Goal: Information Seeking & Learning: Learn about a topic

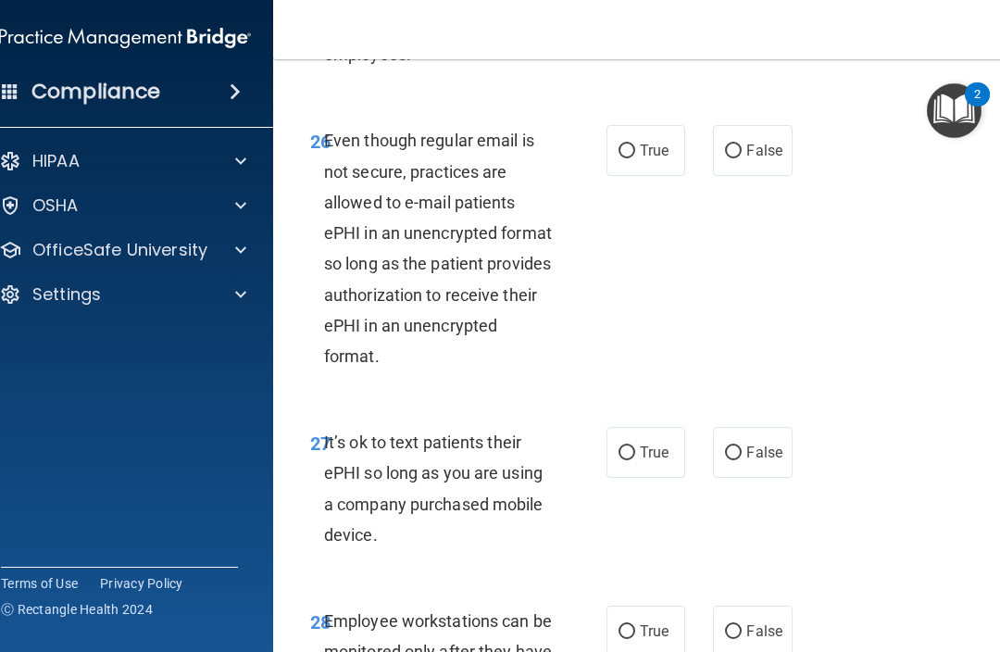
scroll to position [6062, 0]
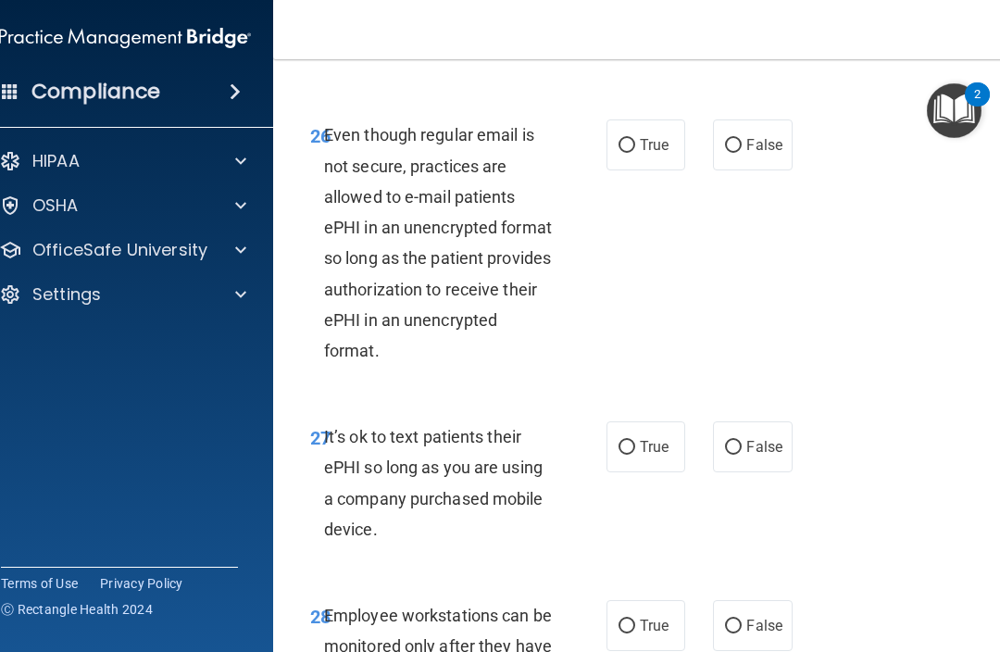
click at [628, 153] on input "True" at bounding box center [627, 146] width 17 height 14
radio input "true"
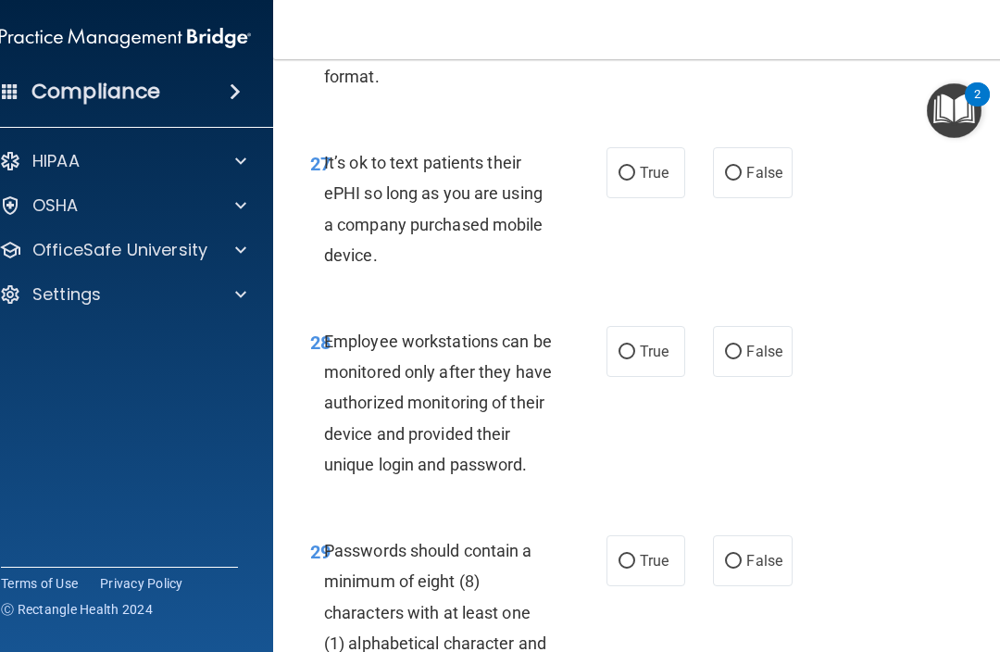
scroll to position [6337, 0]
click at [730, 180] on input "False" at bounding box center [733, 173] width 17 height 14
radio input "true"
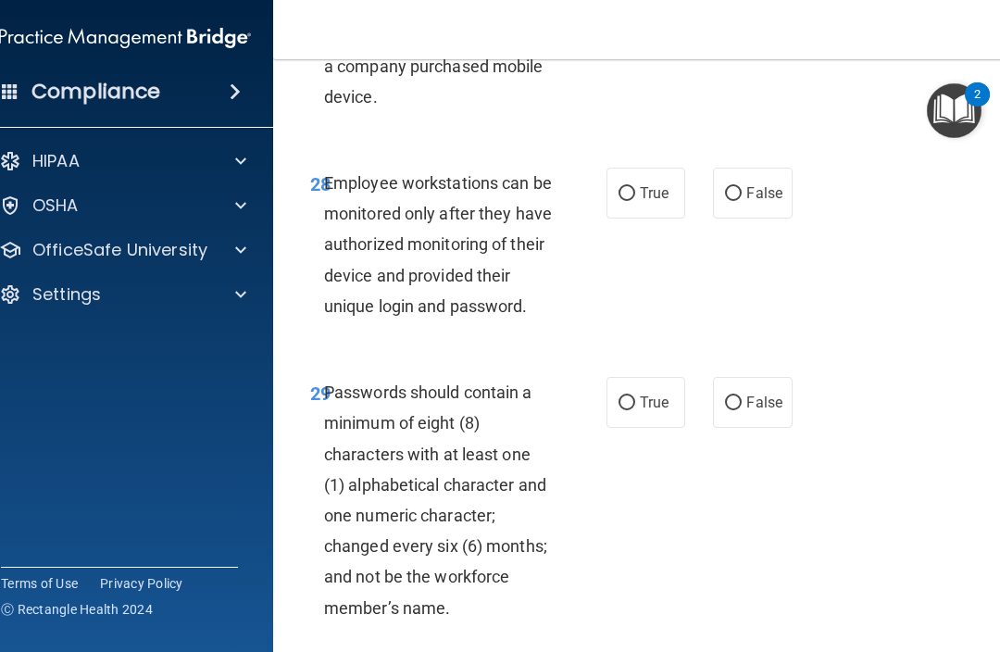
scroll to position [6496, 0]
click at [730, 200] on input "False" at bounding box center [733, 193] width 17 height 14
radio input "true"
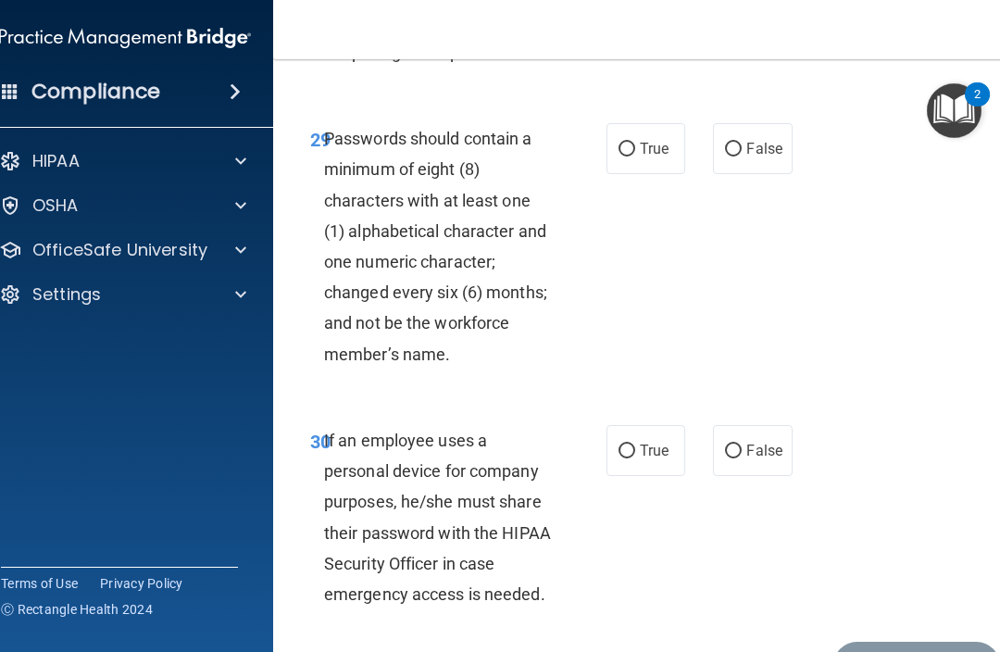
scroll to position [6749, 0]
click at [645, 157] on span "True" at bounding box center [654, 148] width 29 height 18
click at [635, 156] on input "True" at bounding box center [627, 149] width 17 height 14
radio input "true"
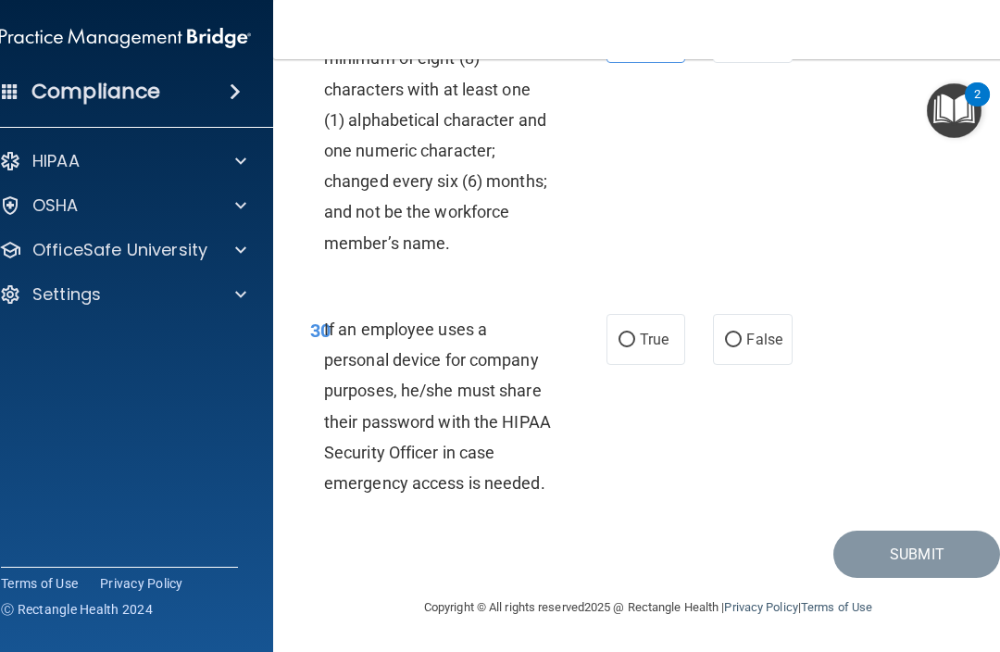
scroll to position [6883, 0]
click at [739, 337] on input "False" at bounding box center [733, 340] width 17 height 14
radio input "true"
click at [868, 551] on button "Submit" at bounding box center [917, 554] width 167 height 47
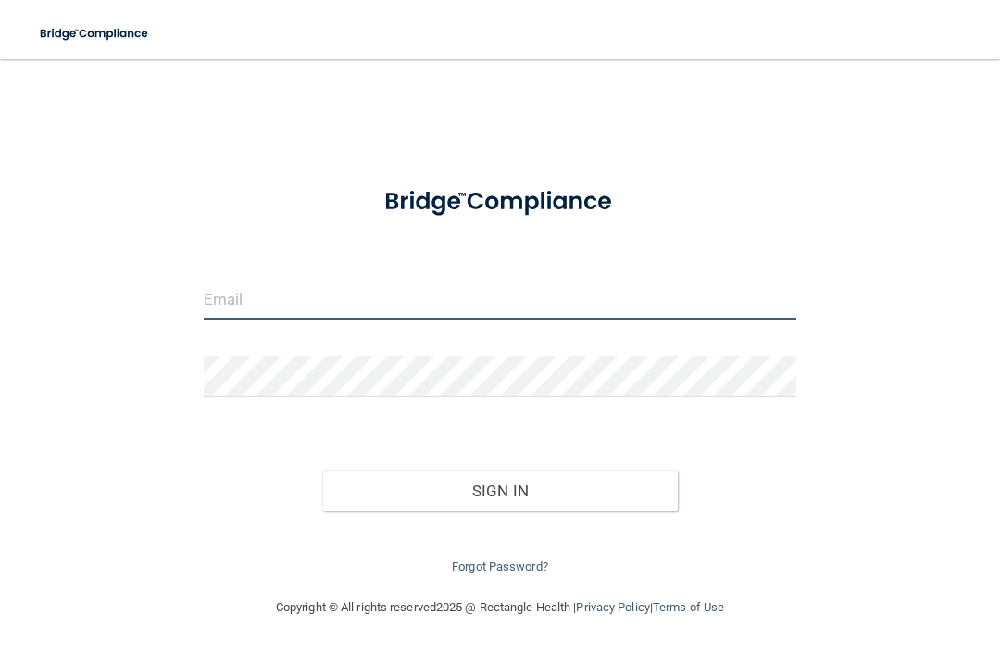
click at [527, 278] on input "email" at bounding box center [500, 299] width 593 height 42
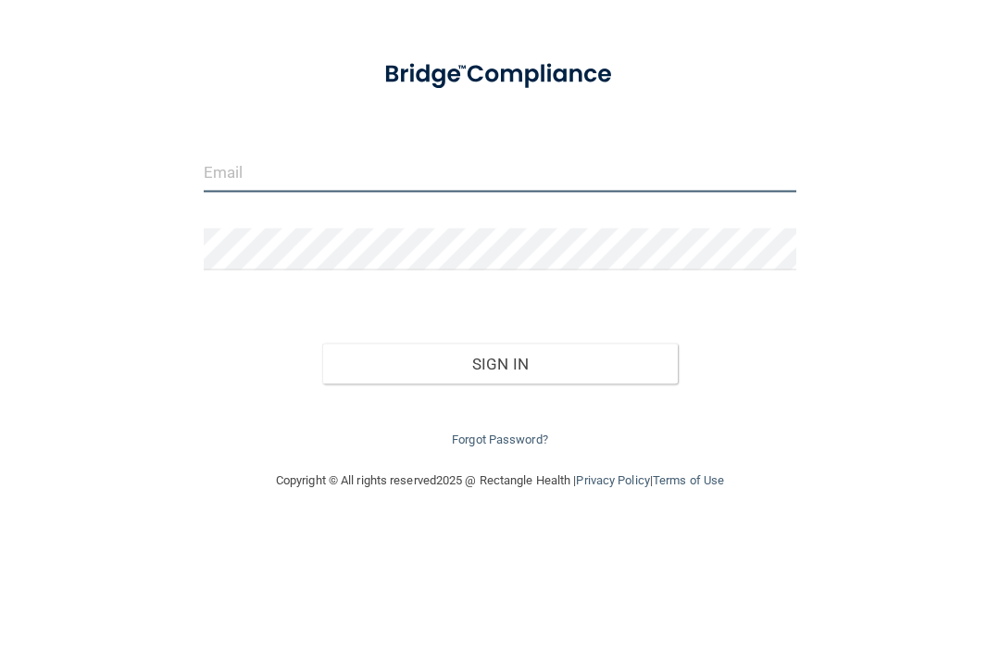
type input "[EMAIL_ADDRESS][DOMAIN_NAME]"
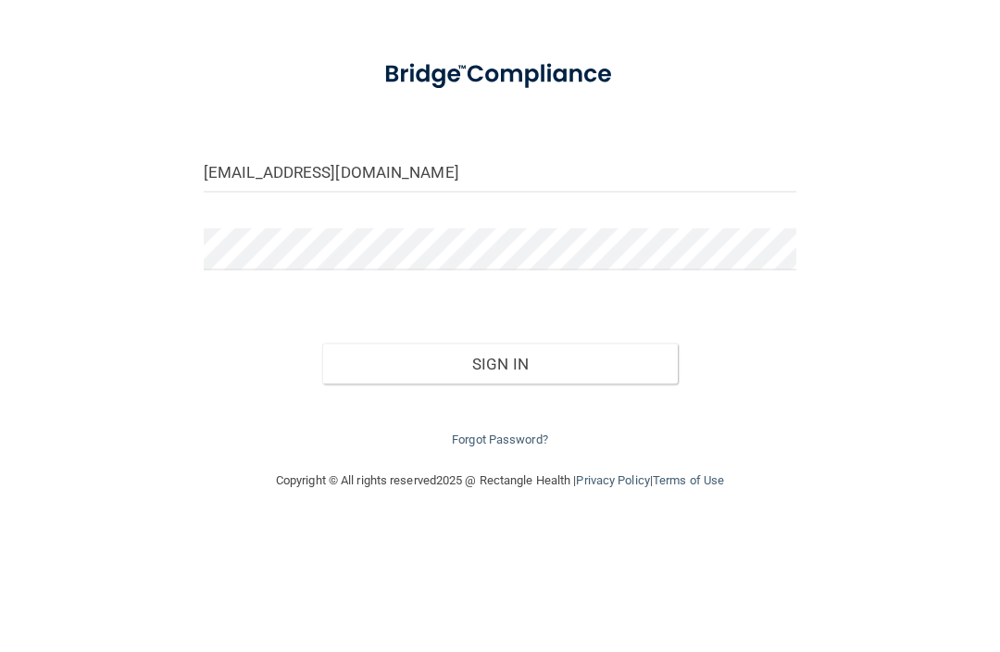
click at [500, 471] on button "Sign In" at bounding box center [500, 491] width 356 height 41
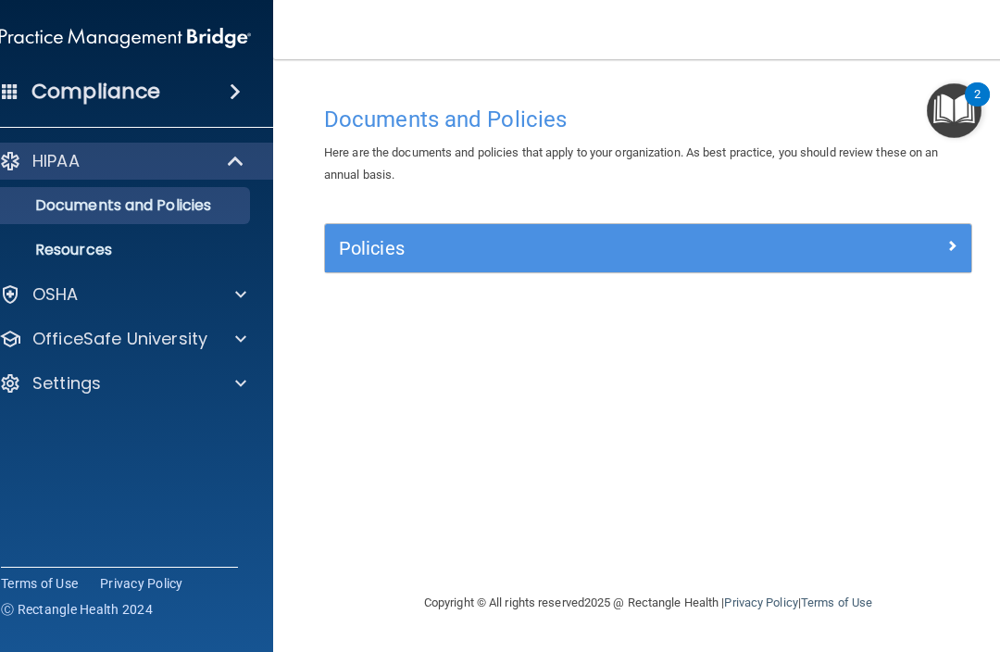
click at [131, 334] on p "OfficeSafe University" at bounding box center [119, 339] width 175 height 22
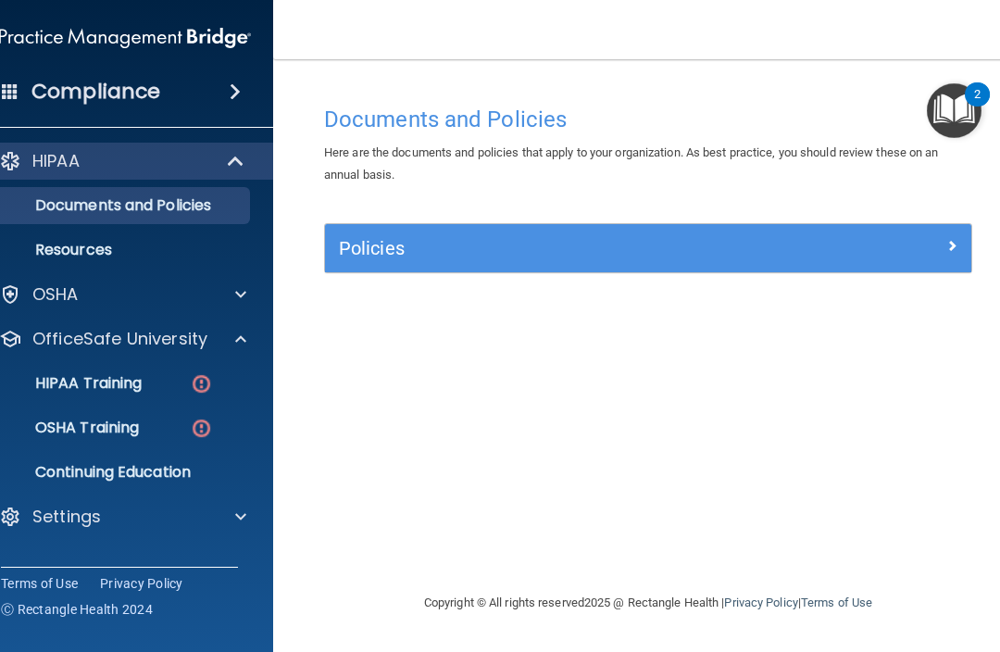
click at [229, 395] on link "HIPAA Training" at bounding box center [104, 383] width 292 height 37
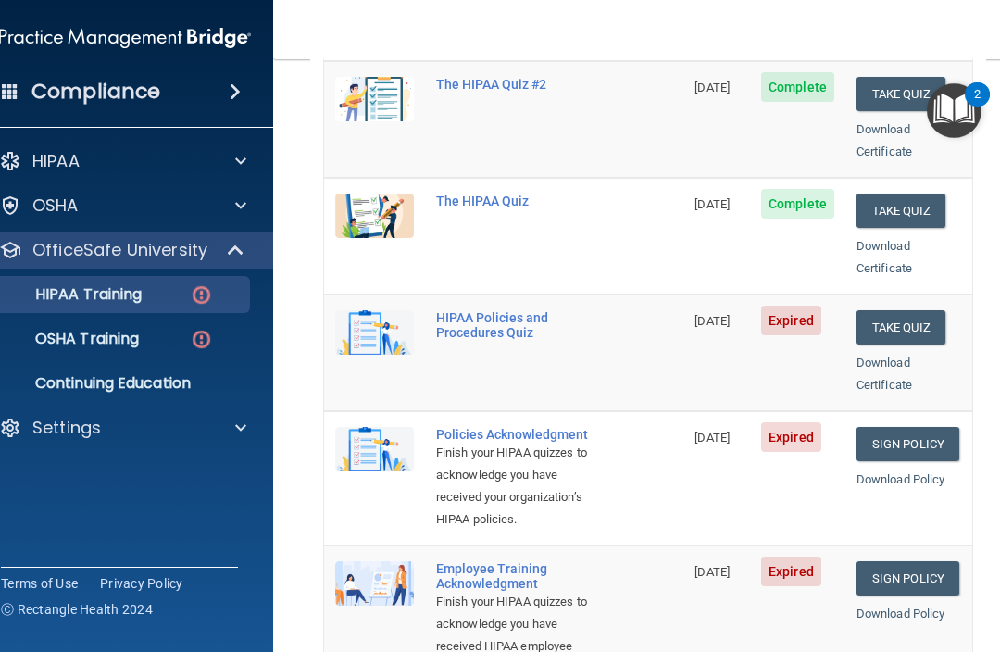
scroll to position [288, 0]
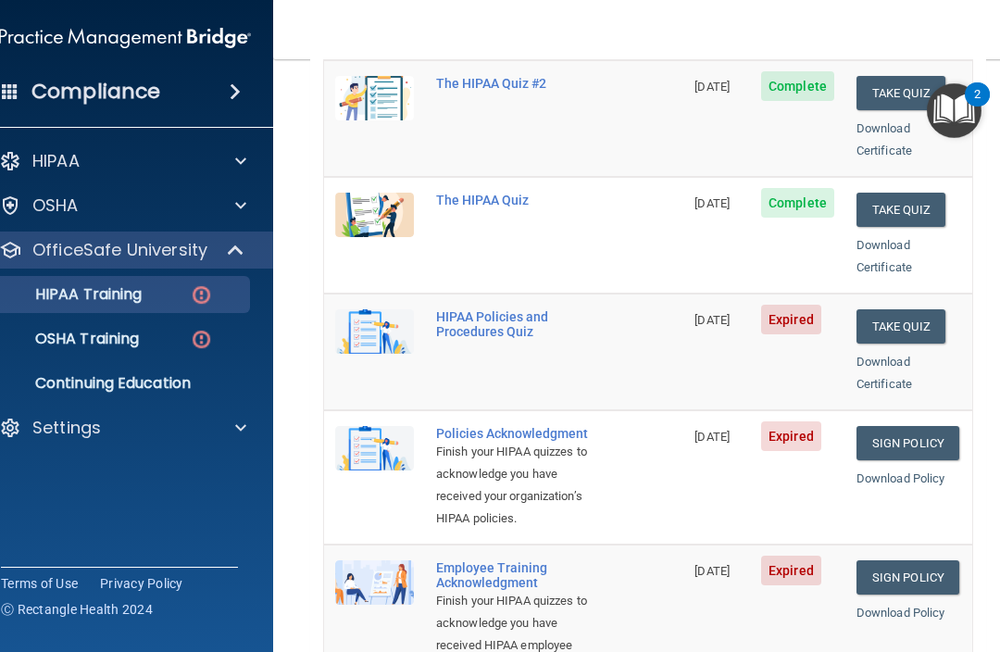
click at [898, 309] on button "Take Quiz" at bounding box center [901, 326] width 89 height 34
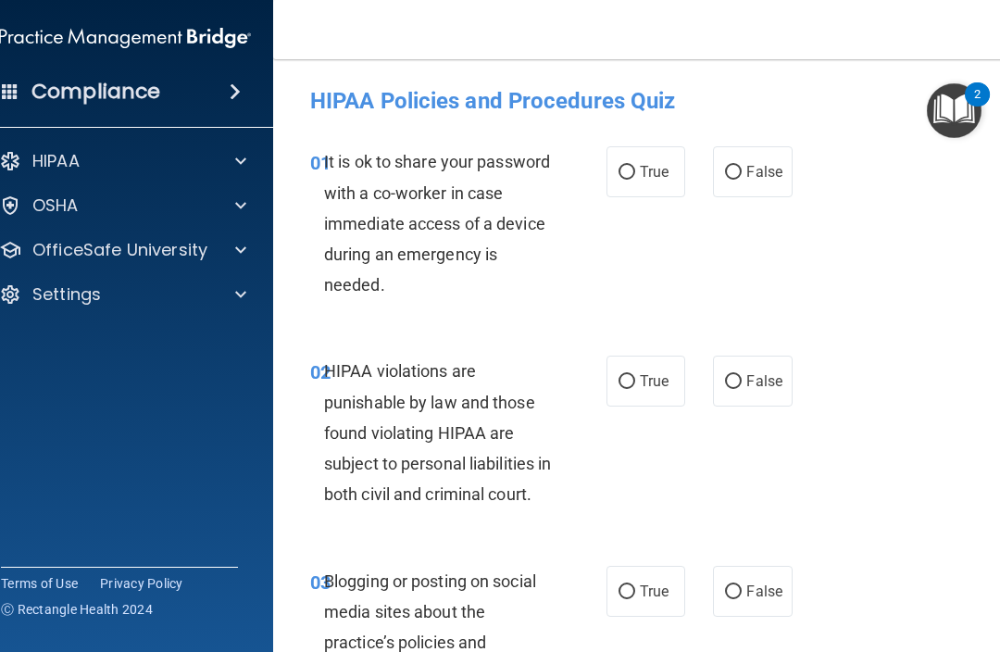
click at [739, 166] on input "False" at bounding box center [733, 173] width 17 height 14
radio input "true"
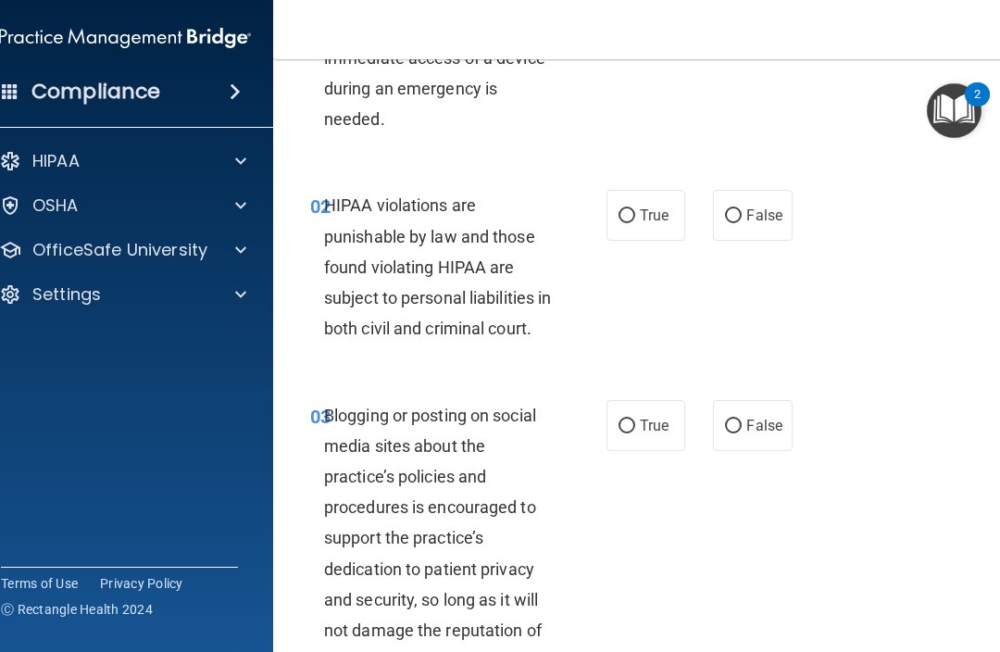
scroll to position [169, 0]
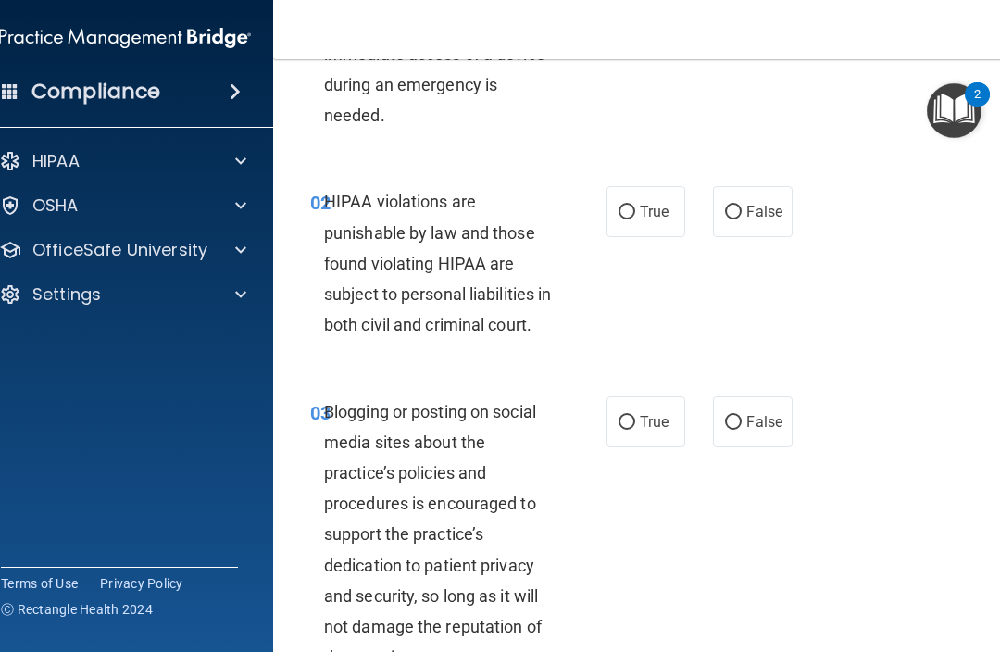
click at [635, 204] on label "True" at bounding box center [646, 211] width 79 height 51
click at [635, 206] on input "True" at bounding box center [627, 213] width 17 height 14
radio input "true"
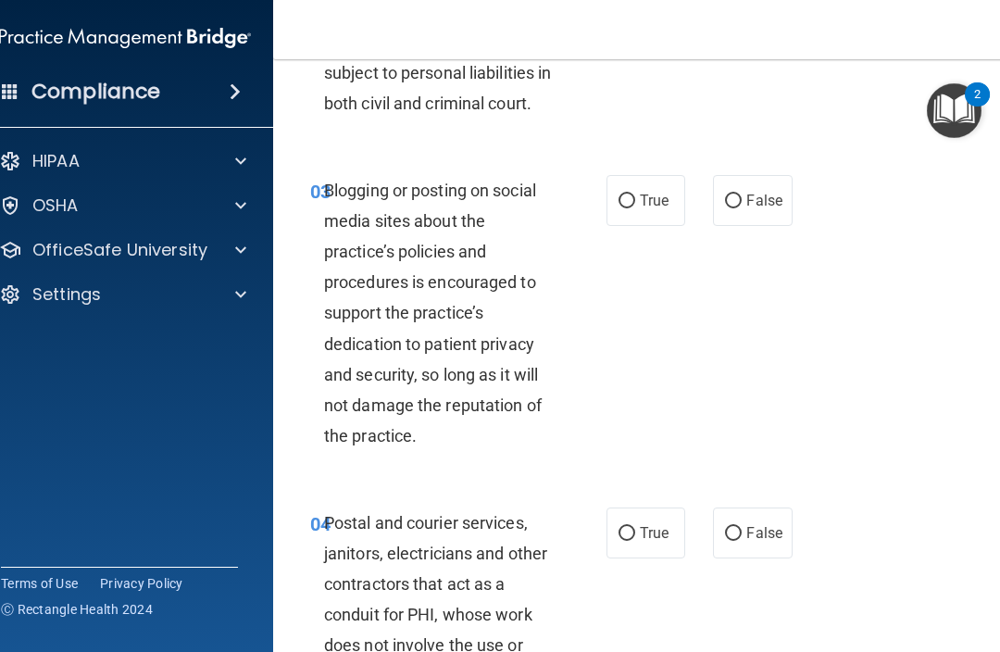
scroll to position [392, 0]
click at [641, 217] on label "True" at bounding box center [646, 199] width 79 height 51
click at [635, 207] on input "True" at bounding box center [627, 201] width 17 height 14
radio input "true"
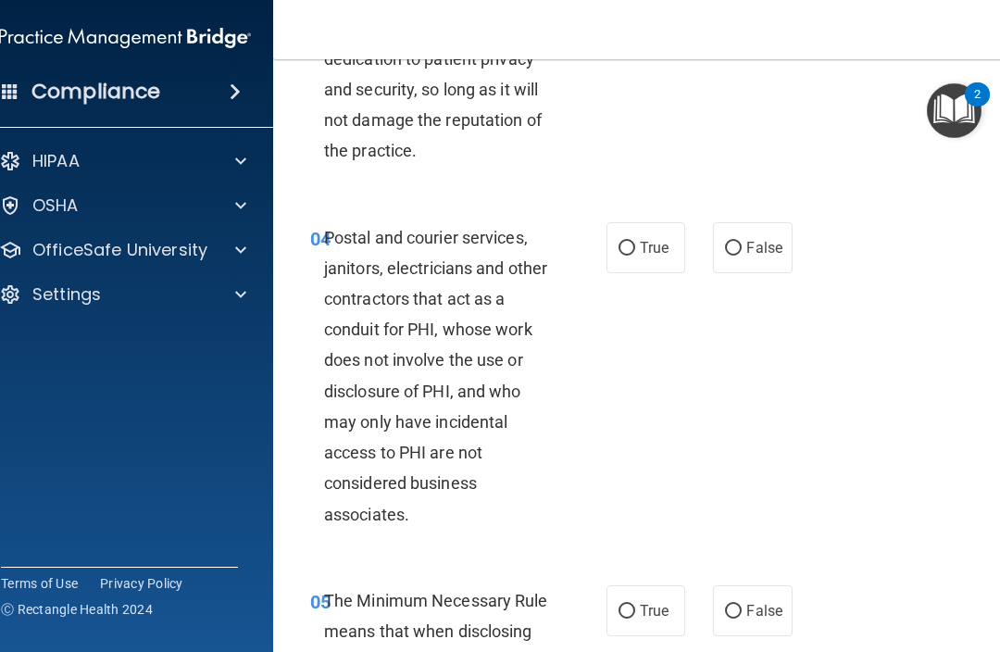
scroll to position [677, 0]
click at [639, 267] on label "True" at bounding box center [646, 246] width 79 height 51
click at [635, 255] on input "True" at bounding box center [627, 248] width 17 height 14
radio input "true"
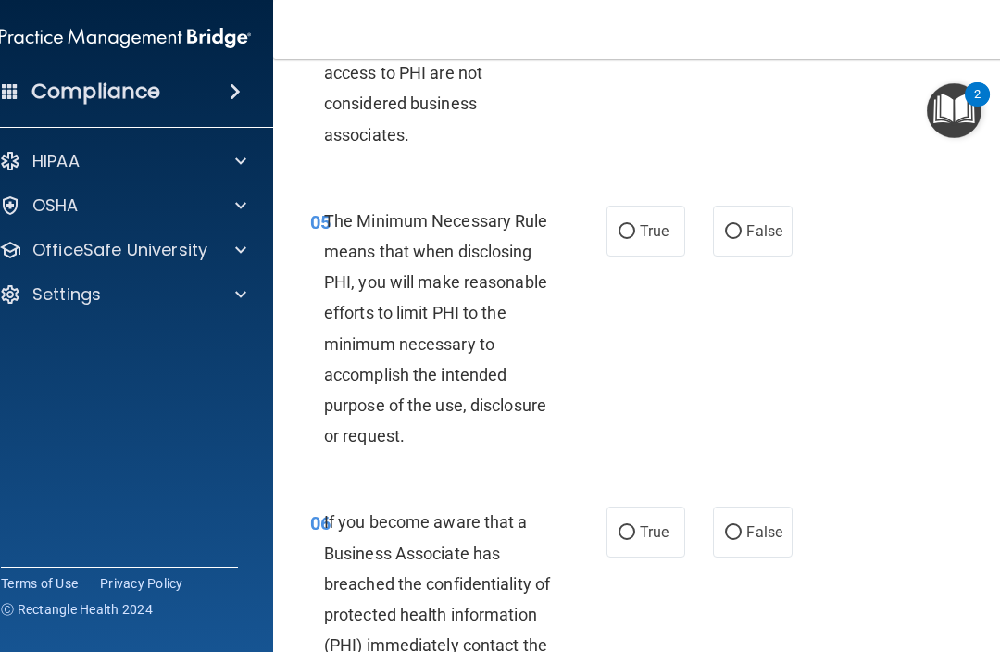
scroll to position [1057, 0]
click at [624, 238] on input "True" at bounding box center [627, 231] width 17 height 14
radio input "true"
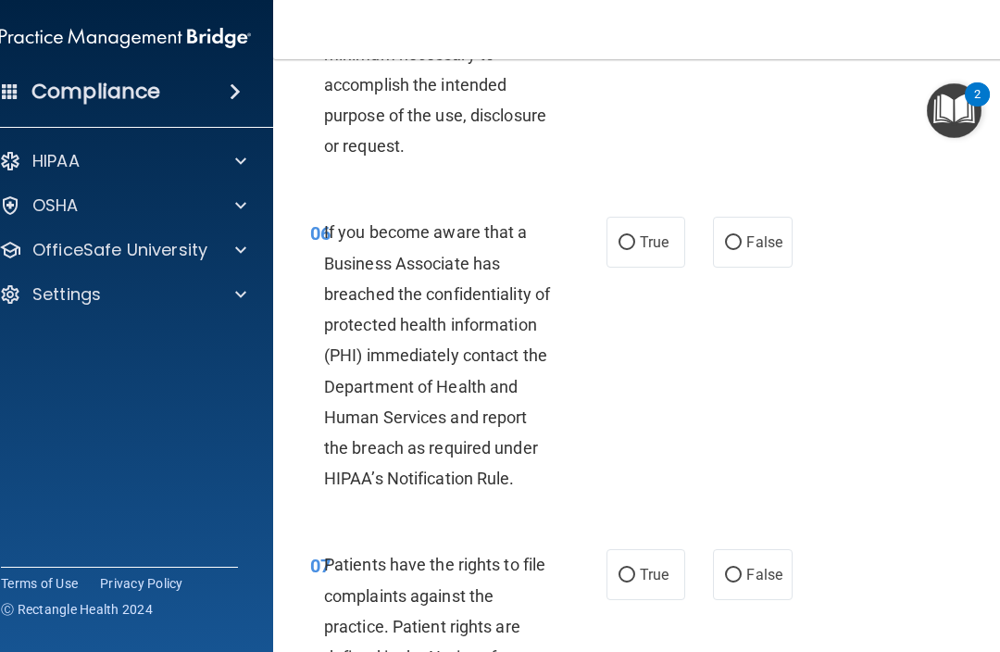
scroll to position [1347, 0]
click at [737, 253] on label "False" at bounding box center [752, 241] width 79 height 51
click at [737, 249] on input "False" at bounding box center [733, 242] width 17 height 14
radio input "true"
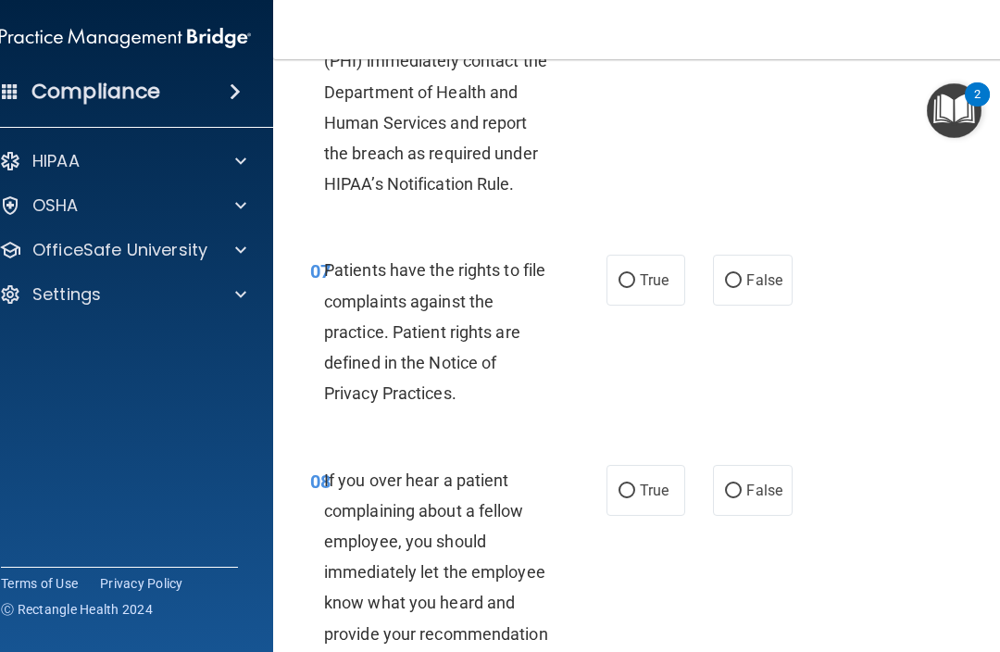
scroll to position [1642, 0]
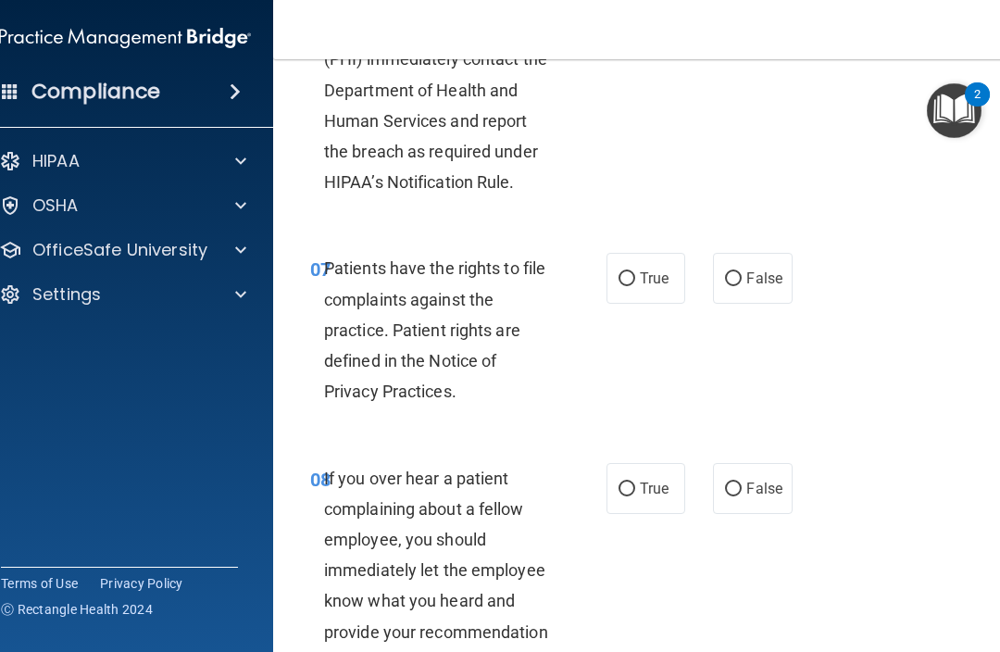
click at [643, 287] on span "True" at bounding box center [654, 279] width 29 height 18
click at [635, 286] on input "True" at bounding box center [627, 279] width 17 height 14
radio input "true"
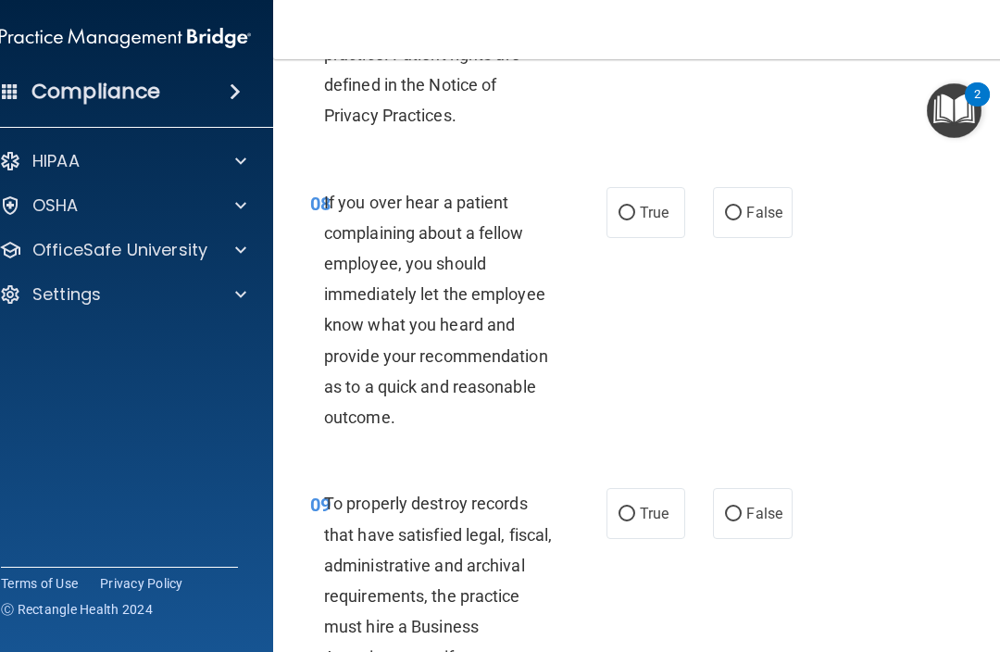
scroll to position [1921, 0]
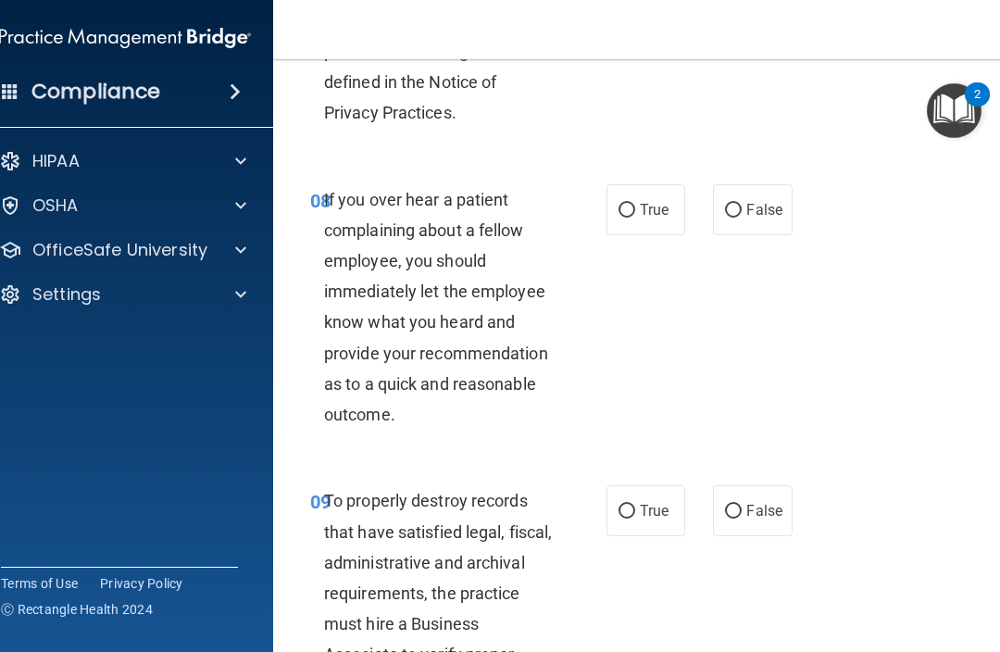
click at [730, 218] on input "False" at bounding box center [733, 211] width 17 height 14
radio input "true"
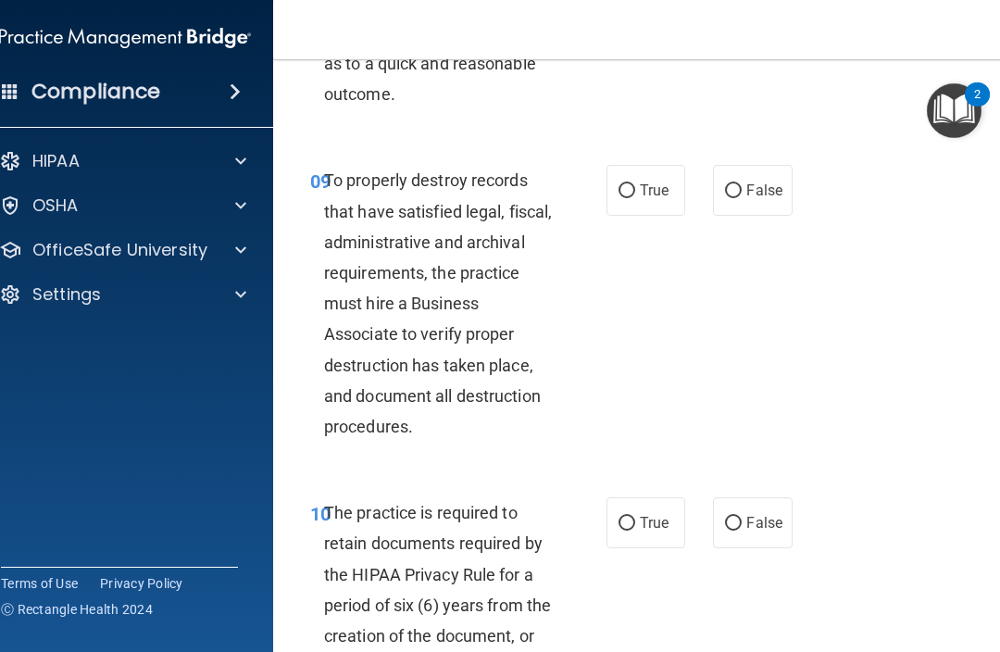
scroll to position [2242, 0]
click at [645, 198] on span "True" at bounding box center [654, 190] width 29 height 18
click at [635, 197] on input "True" at bounding box center [627, 190] width 17 height 14
radio input "true"
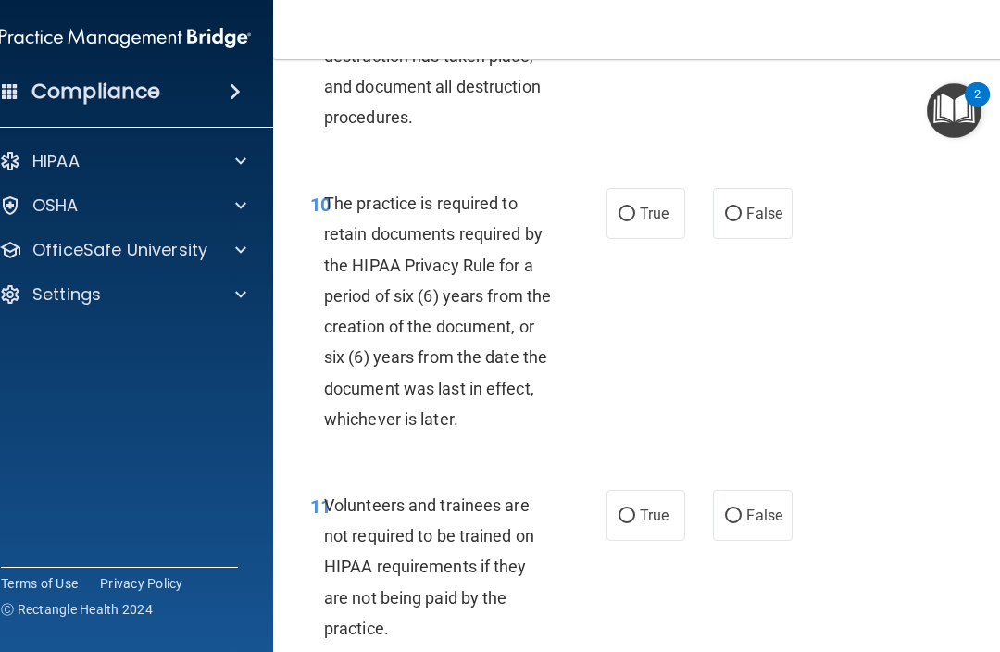
scroll to position [2554, 0]
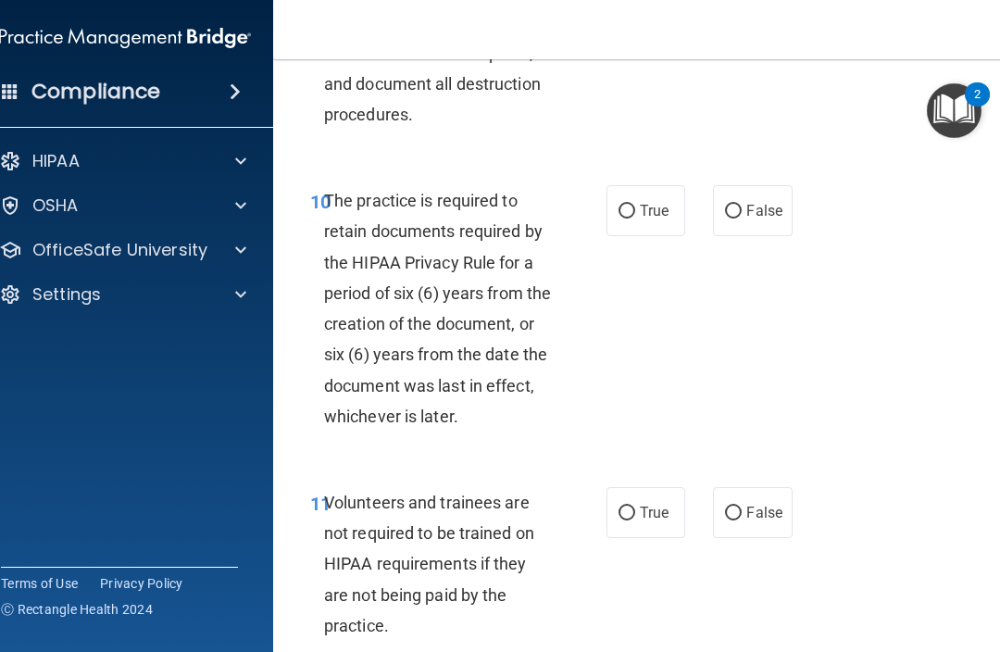
click at [638, 225] on label "True" at bounding box center [646, 210] width 79 height 51
click at [635, 219] on input "True" at bounding box center [627, 212] width 17 height 14
radio input "true"
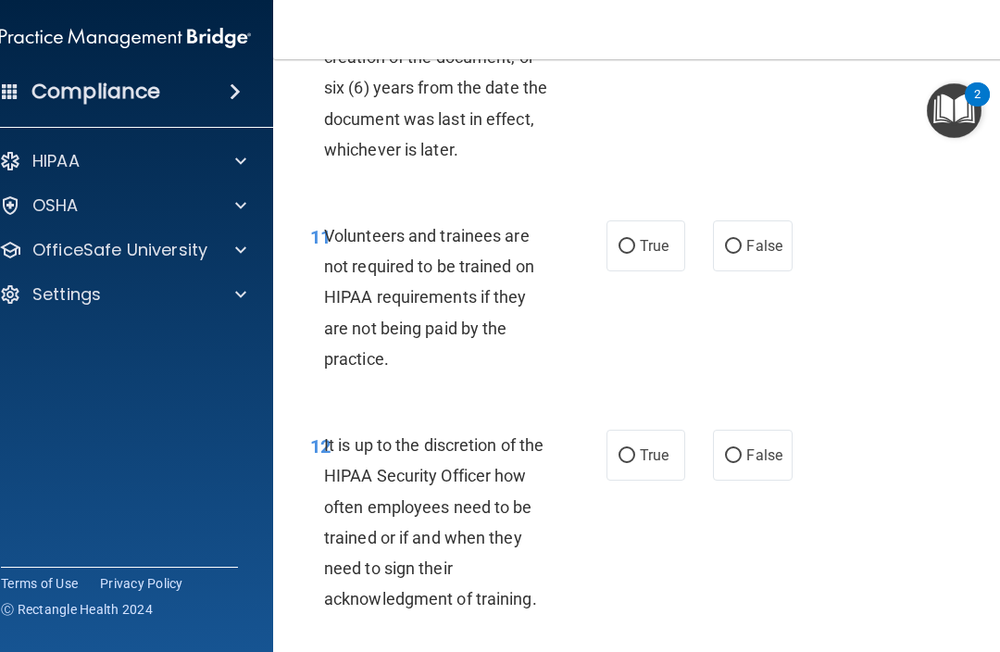
scroll to position [2821, 0]
click at [730, 253] on input "False" at bounding box center [733, 246] width 17 height 14
radio input "true"
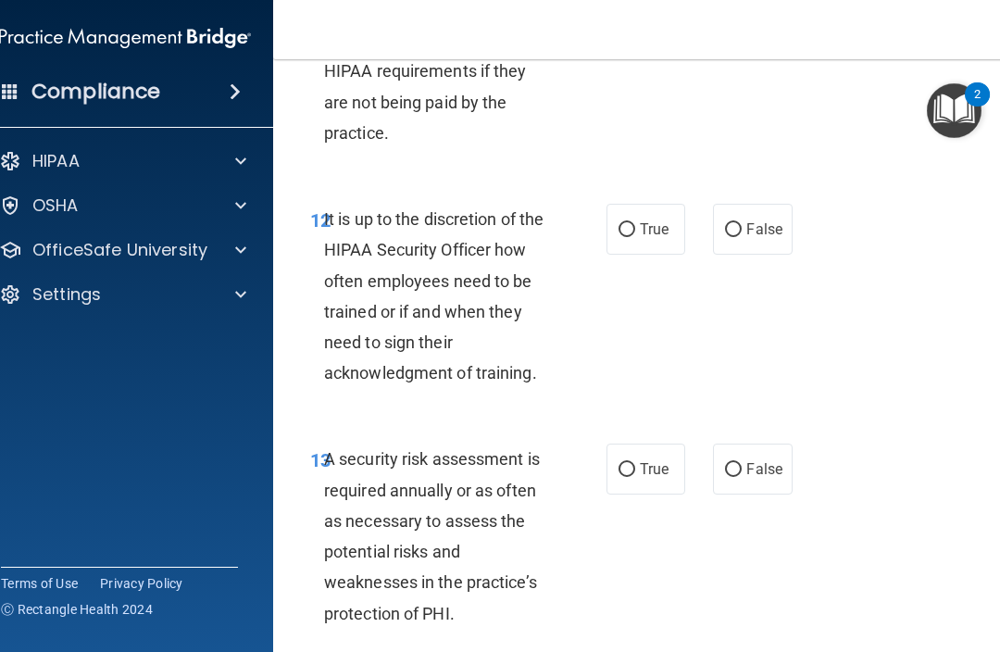
scroll to position [3054, 0]
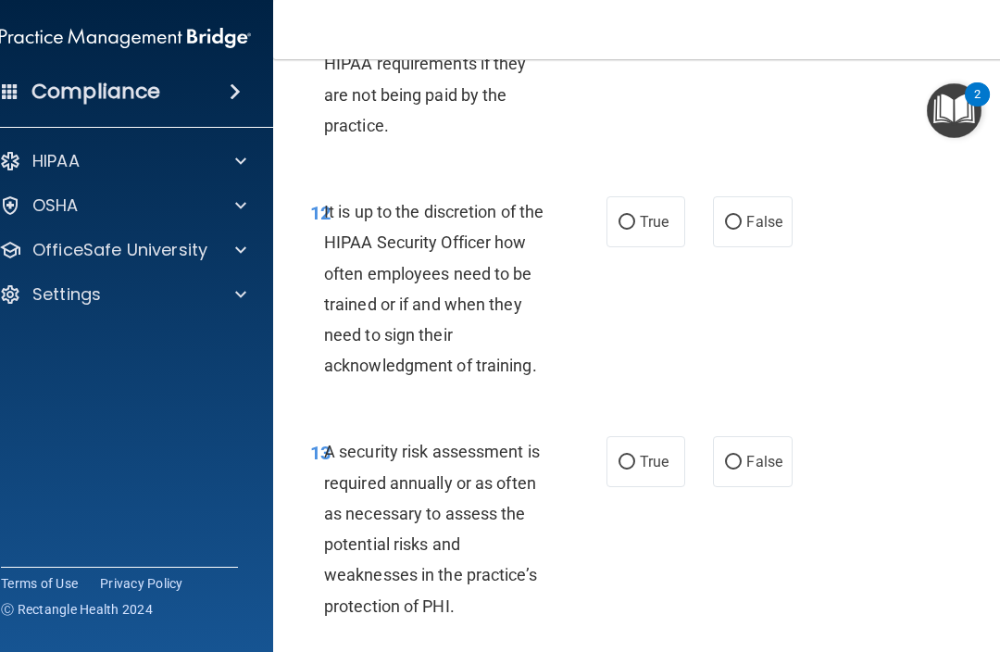
click at [633, 230] on input "True" at bounding box center [627, 223] width 17 height 14
radio input "true"
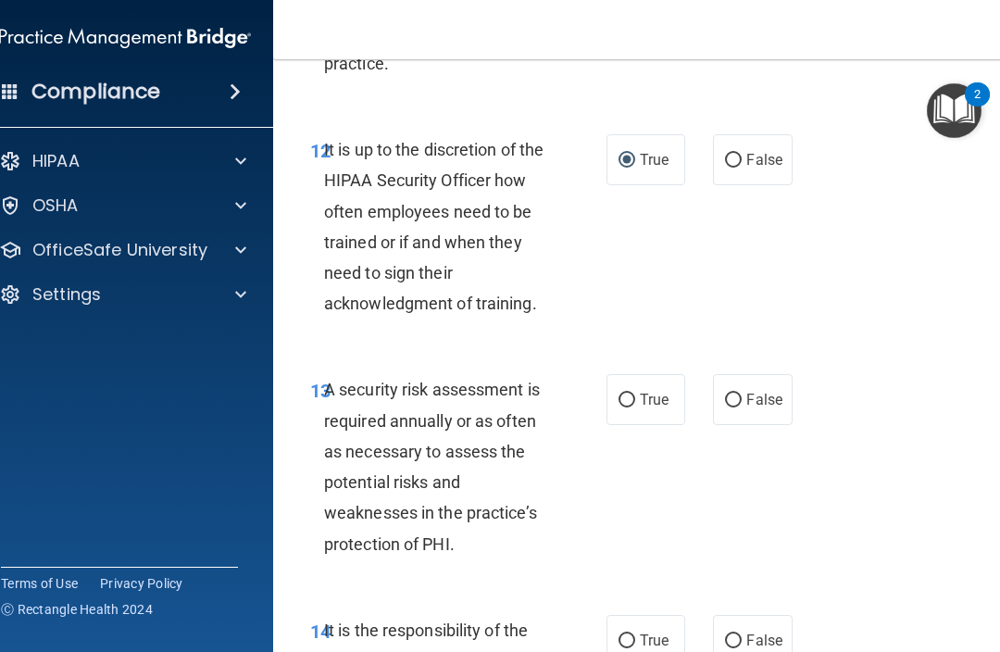
scroll to position [3119, 0]
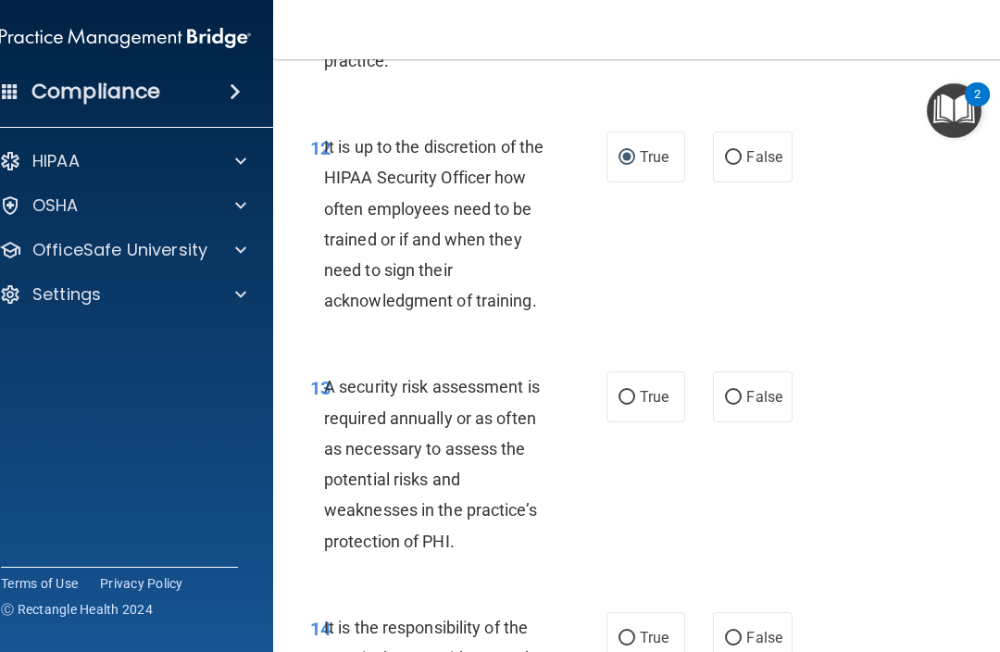
click at [734, 162] on input "False" at bounding box center [733, 158] width 17 height 14
radio input "true"
radio input "false"
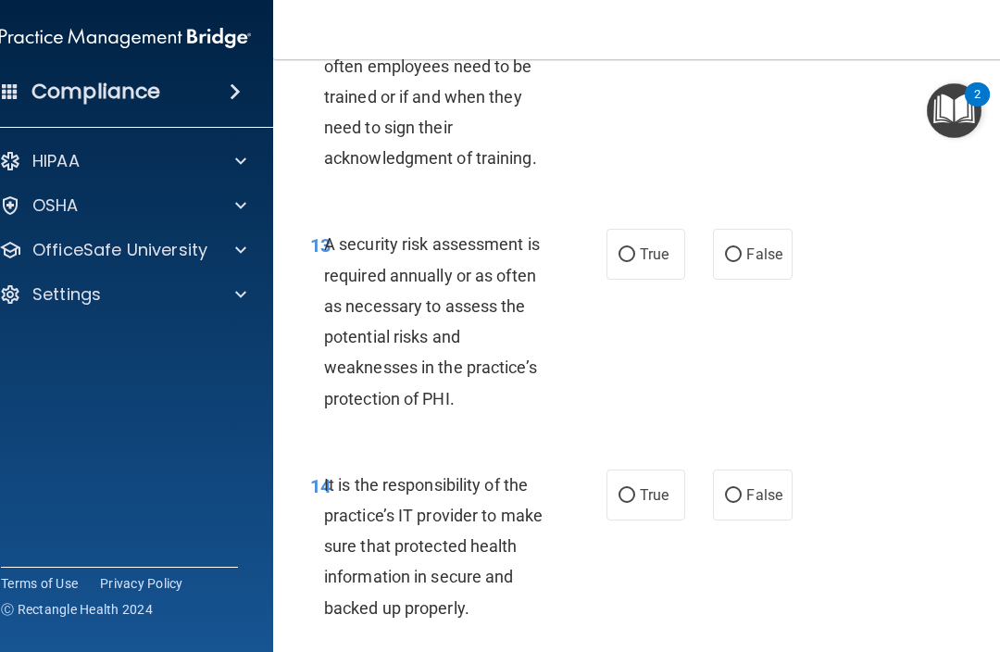
scroll to position [3262, 0]
click at [621, 261] on input "True" at bounding box center [627, 254] width 17 height 14
radio input "true"
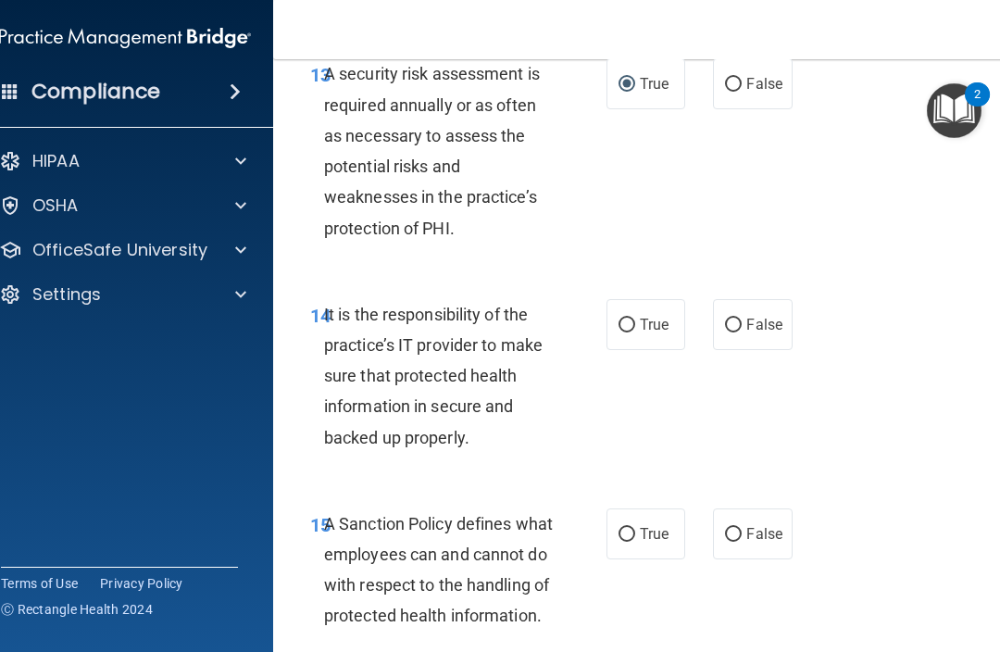
scroll to position [3431, 0]
click at [753, 329] on span "False" at bounding box center [765, 326] width 36 height 18
click at [742, 329] on input "False" at bounding box center [733, 327] width 17 height 14
radio input "true"
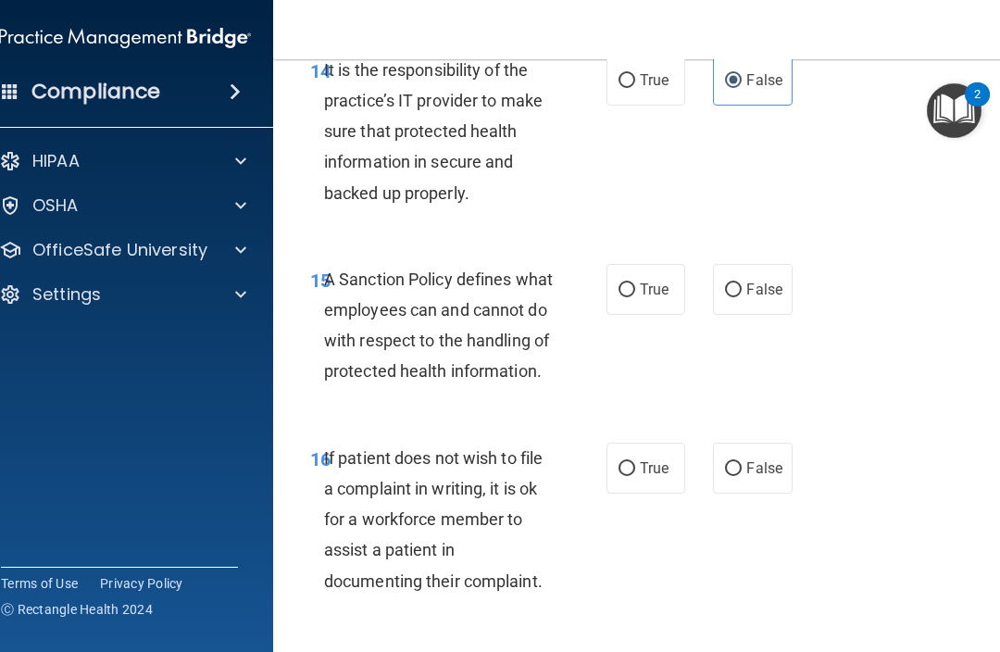
scroll to position [3684, 0]
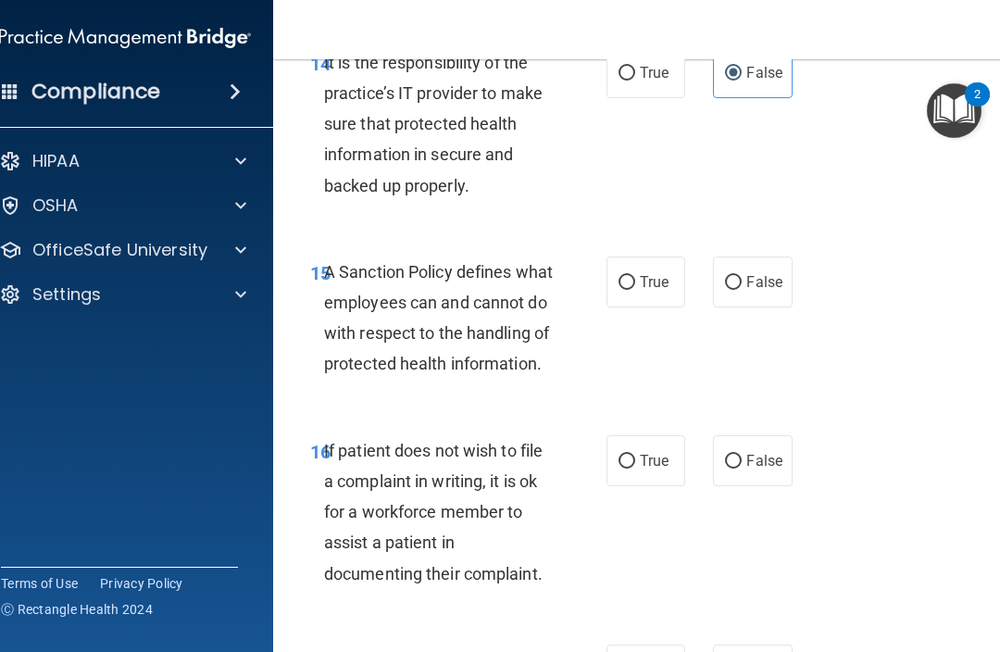
click at [769, 301] on label "False" at bounding box center [752, 282] width 79 height 51
click at [742, 290] on input "False" at bounding box center [733, 283] width 17 height 14
radio input "true"
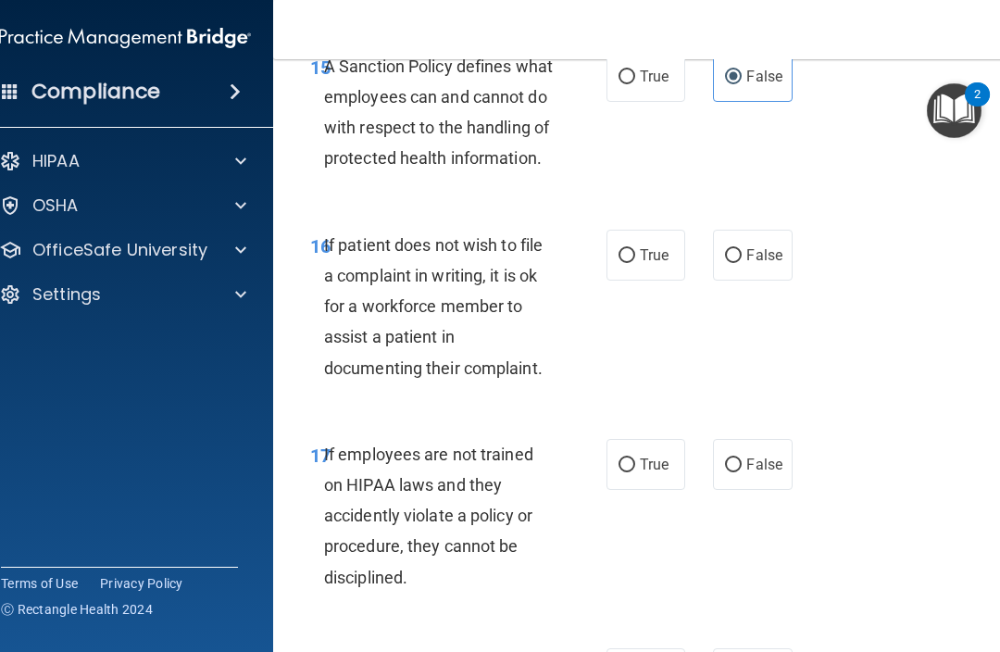
scroll to position [3893, 0]
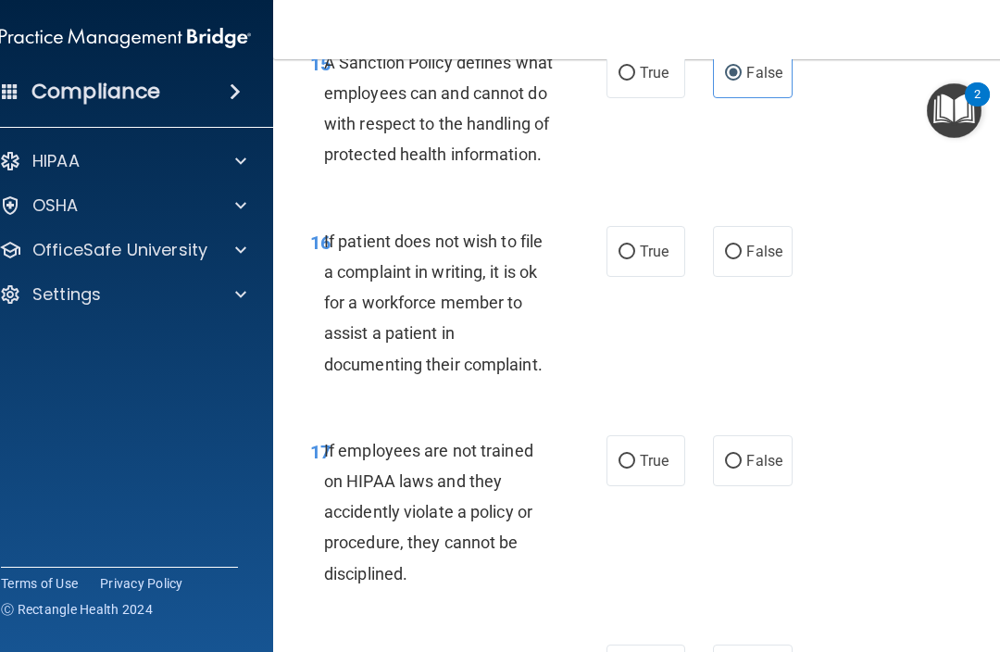
click at [630, 277] on label "True" at bounding box center [646, 251] width 79 height 51
click at [630, 259] on input "True" at bounding box center [627, 252] width 17 height 14
radio input "true"
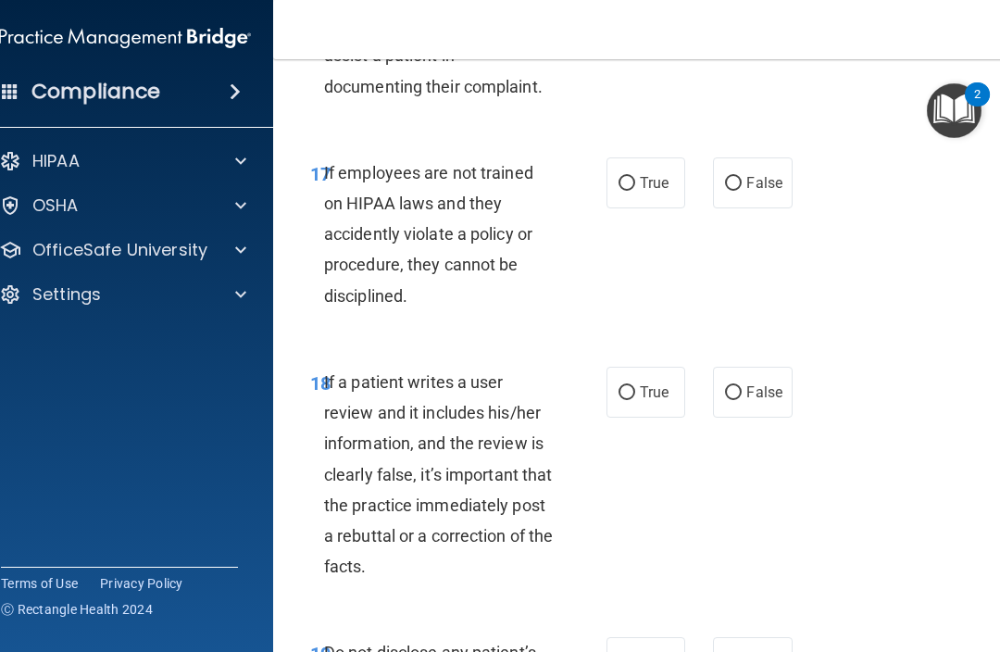
scroll to position [4172, 0]
click at [752, 207] on label "False" at bounding box center [752, 182] width 79 height 51
click at [742, 190] on input "False" at bounding box center [733, 183] width 17 height 14
radio input "true"
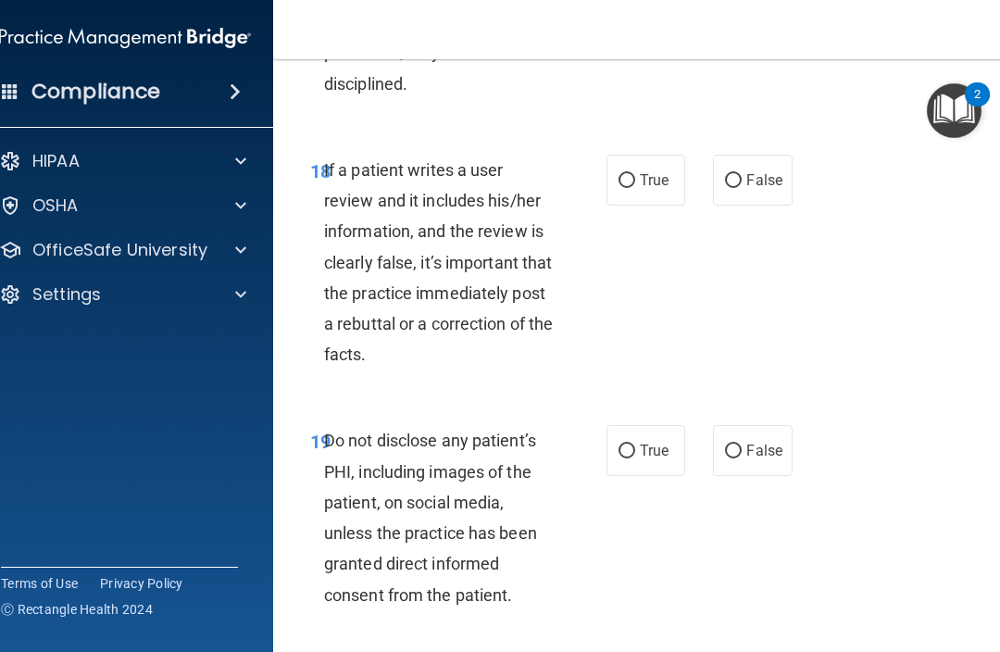
scroll to position [4384, 0]
click at [753, 188] on span "False" at bounding box center [765, 179] width 36 height 18
click at [742, 187] on input "False" at bounding box center [733, 180] width 17 height 14
radio input "true"
click at [626, 187] on input "True" at bounding box center [627, 180] width 17 height 14
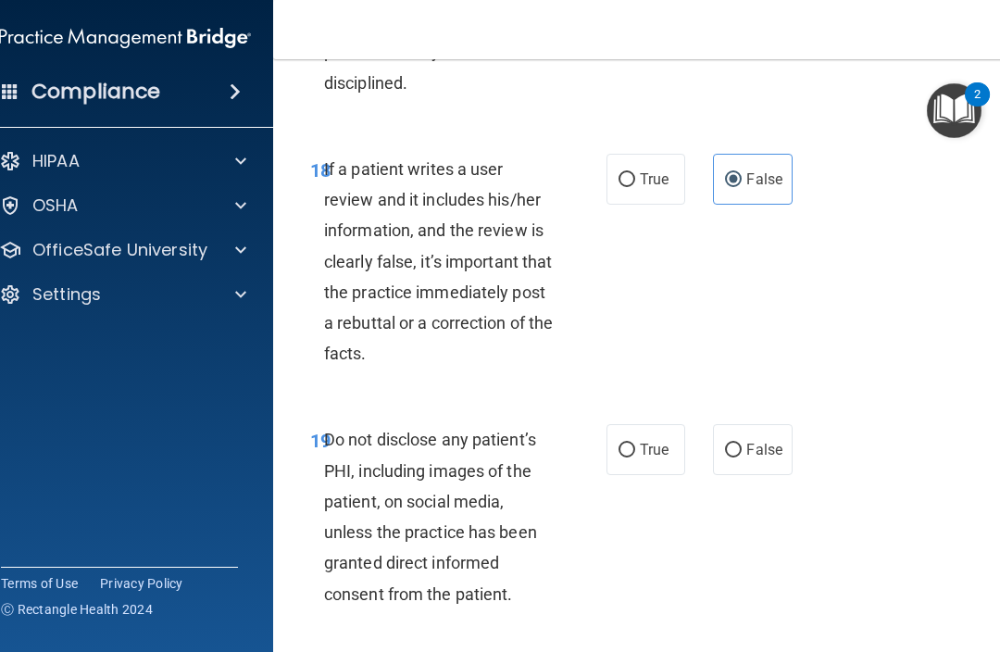
radio input "true"
radio input "false"
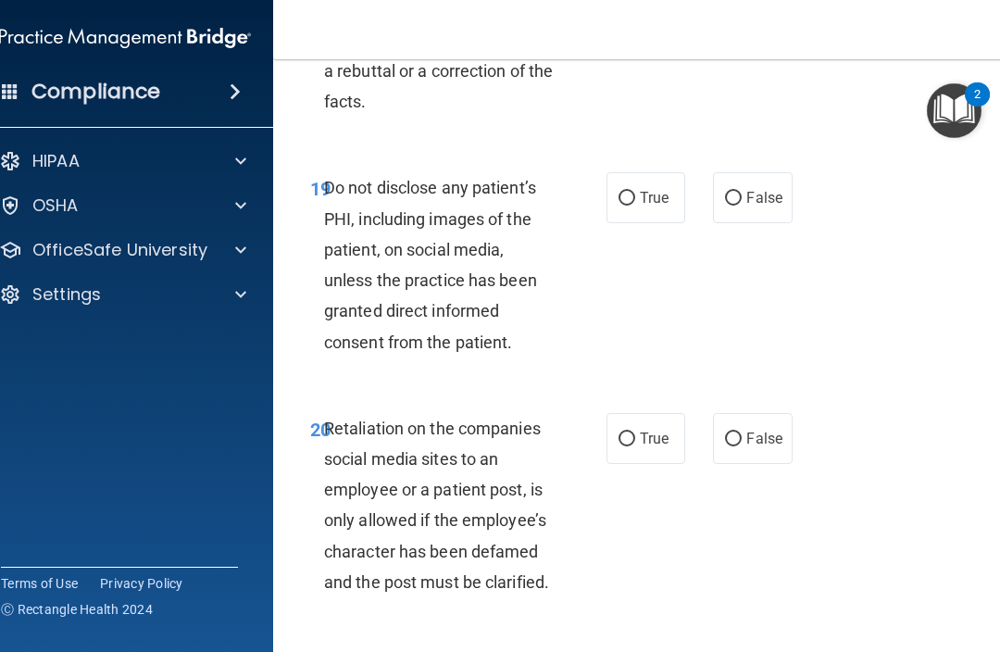
scroll to position [4638, 0]
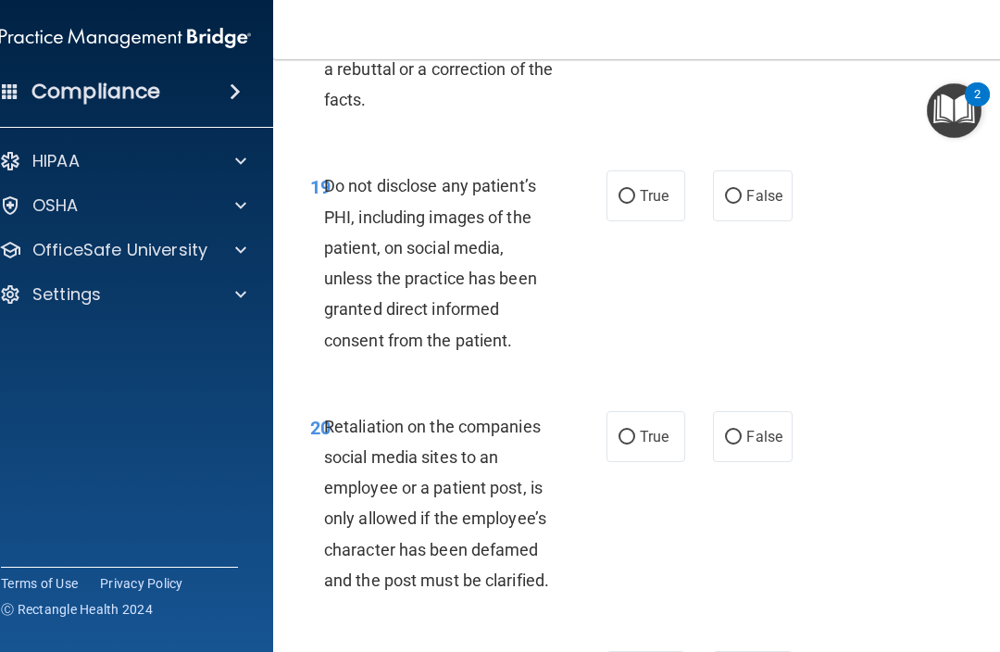
click at [630, 204] on input "True" at bounding box center [627, 197] width 17 height 14
radio input "true"
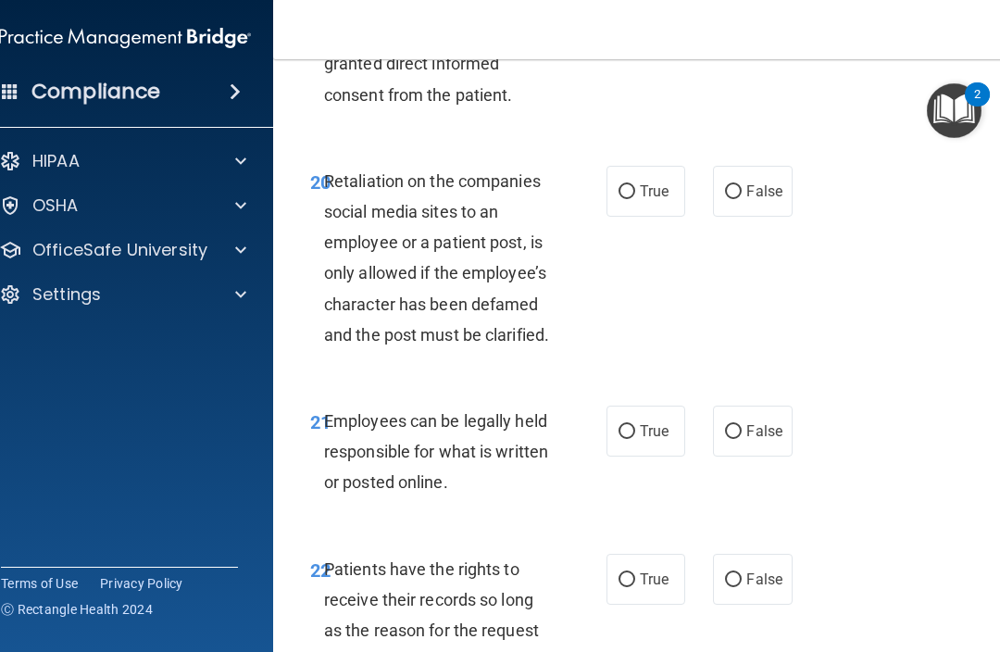
scroll to position [4888, 0]
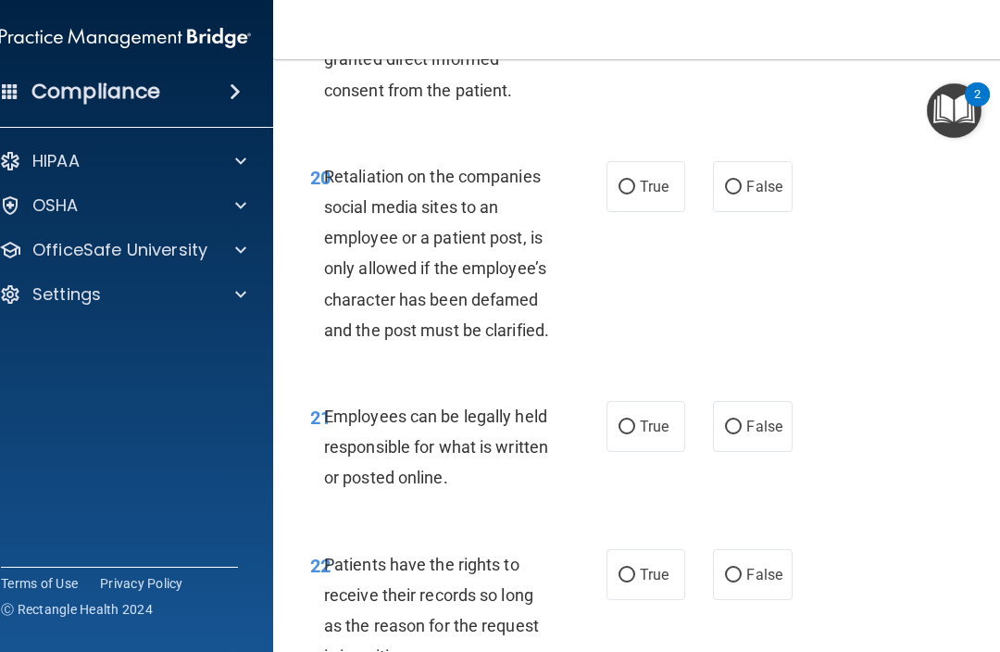
click at [642, 195] on span "True" at bounding box center [654, 187] width 29 height 18
click at [635, 195] on input "True" at bounding box center [627, 188] width 17 height 14
radio input "true"
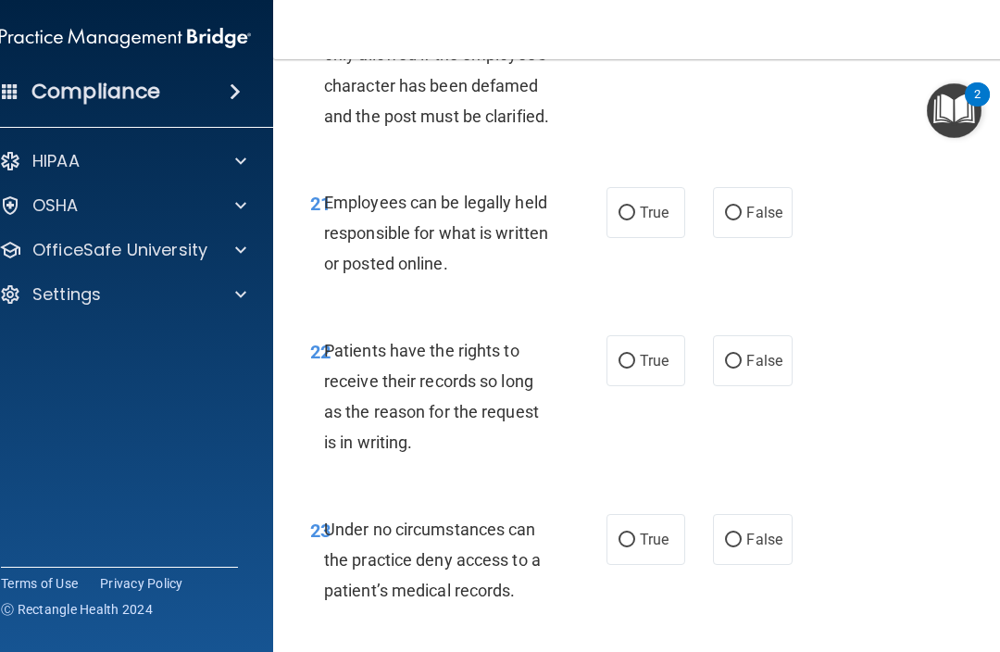
scroll to position [5104, 0]
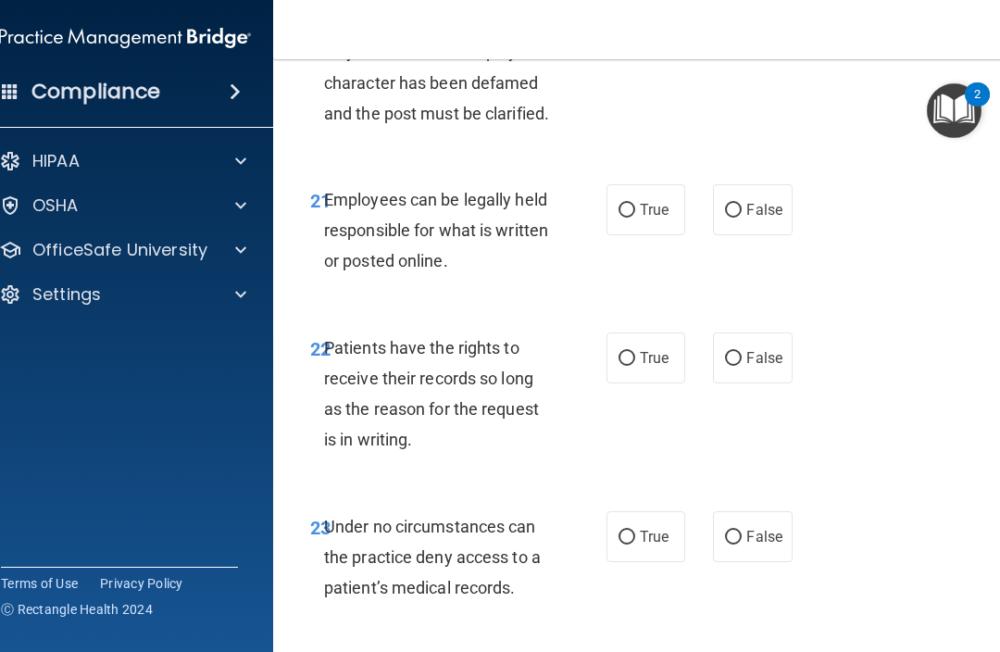
click at [633, 218] on input "True" at bounding box center [627, 211] width 17 height 14
radio input "true"
click at [646, 367] on span "True" at bounding box center [654, 358] width 29 height 18
click at [635, 366] on input "True" at bounding box center [627, 359] width 17 height 14
radio input "true"
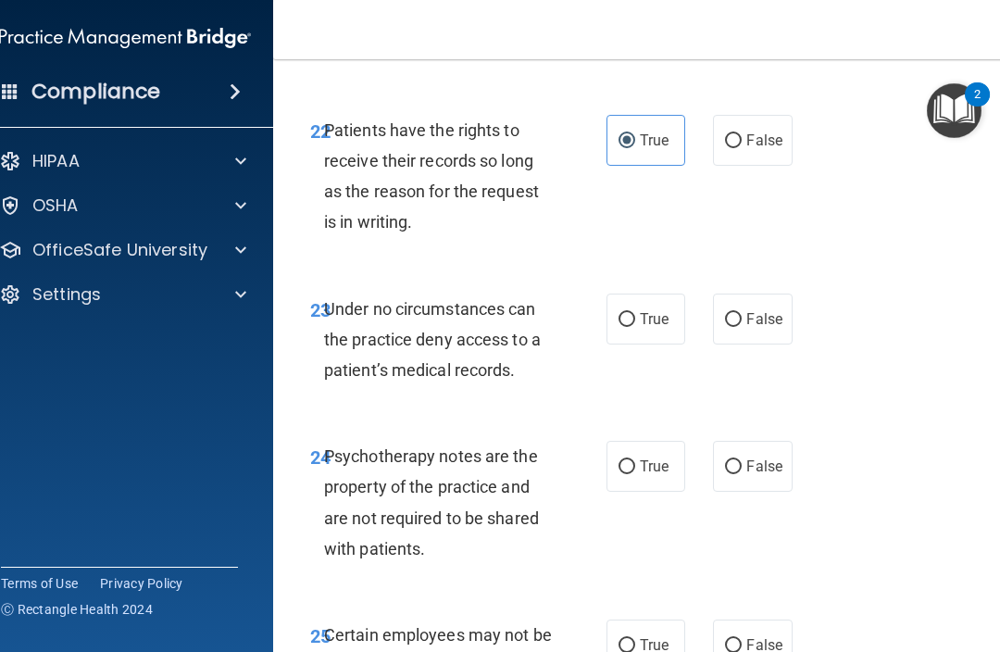
scroll to position [5323, 0]
click at [759, 344] on label "False" at bounding box center [752, 318] width 79 height 51
click at [742, 326] on input "False" at bounding box center [733, 319] width 17 height 14
radio input "true"
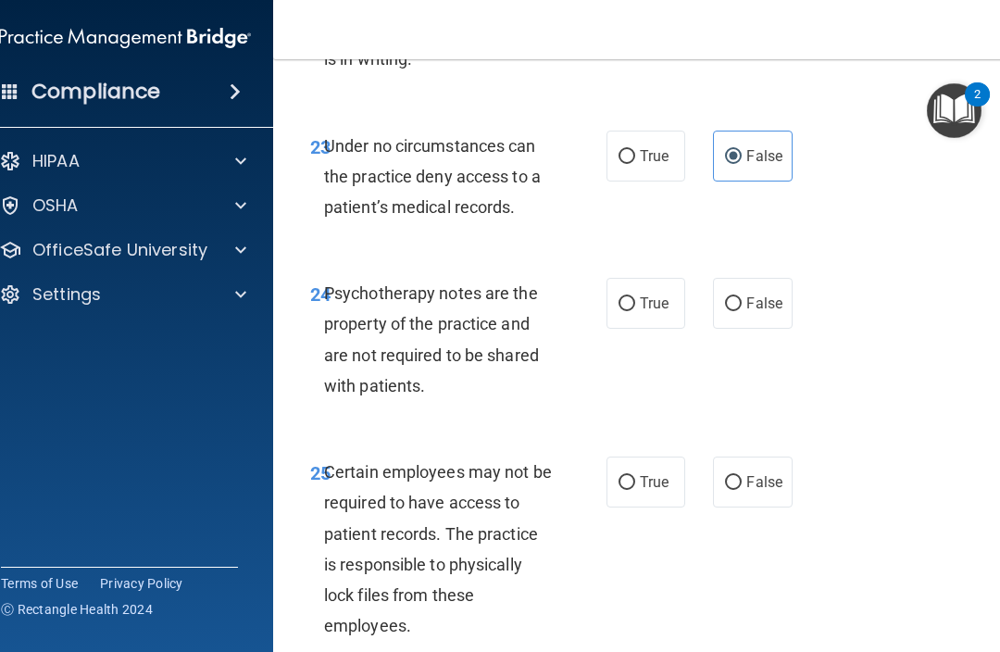
scroll to position [5487, 0]
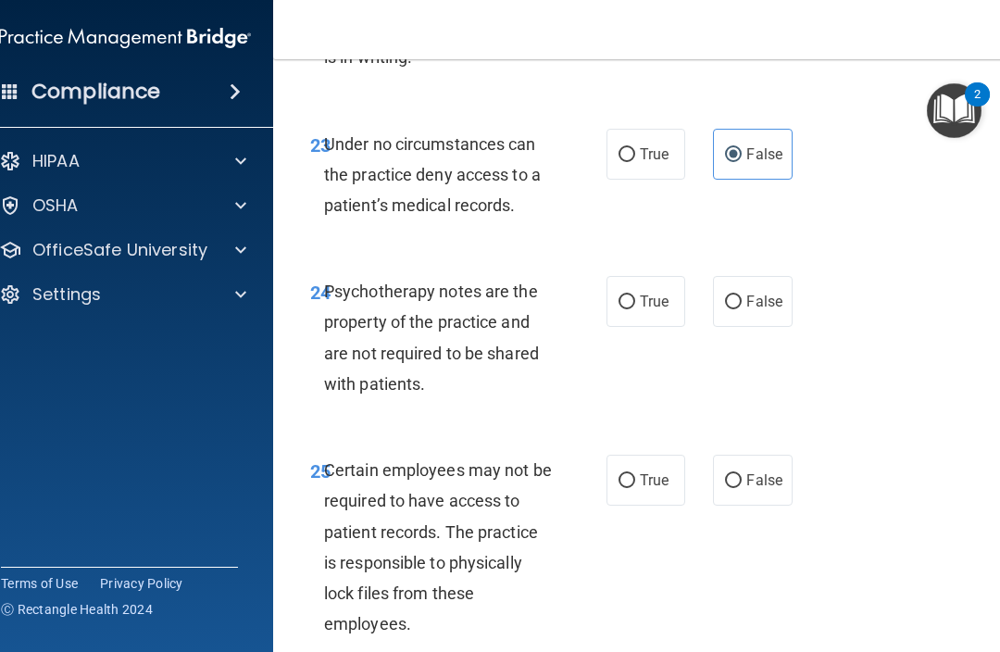
click at [659, 310] on span "True" at bounding box center [654, 302] width 29 height 18
click at [635, 309] on input "True" at bounding box center [627, 302] width 17 height 14
radio input "true"
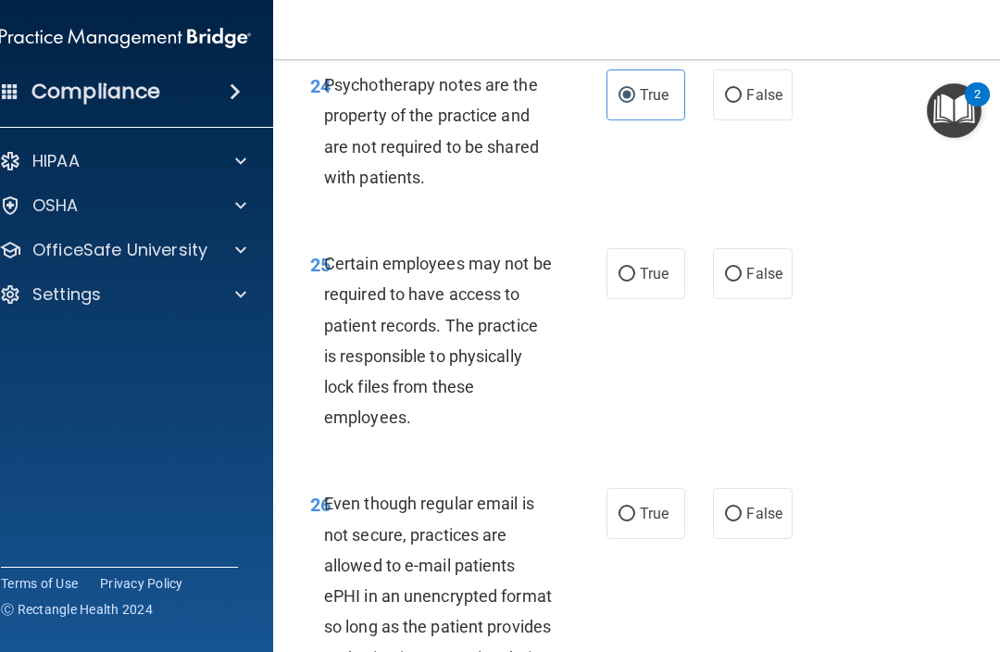
scroll to position [5696, 0]
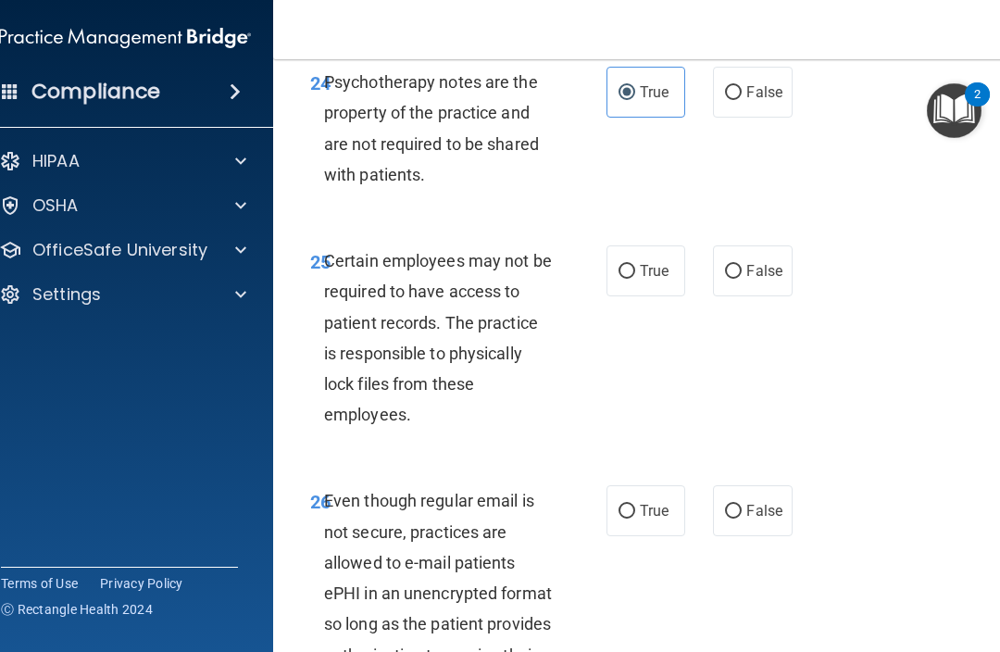
click at [644, 280] on span "True" at bounding box center [654, 271] width 29 height 18
click at [635, 279] on input "True" at bounding box center [627, 272] width 17 height 14
radio input "true"
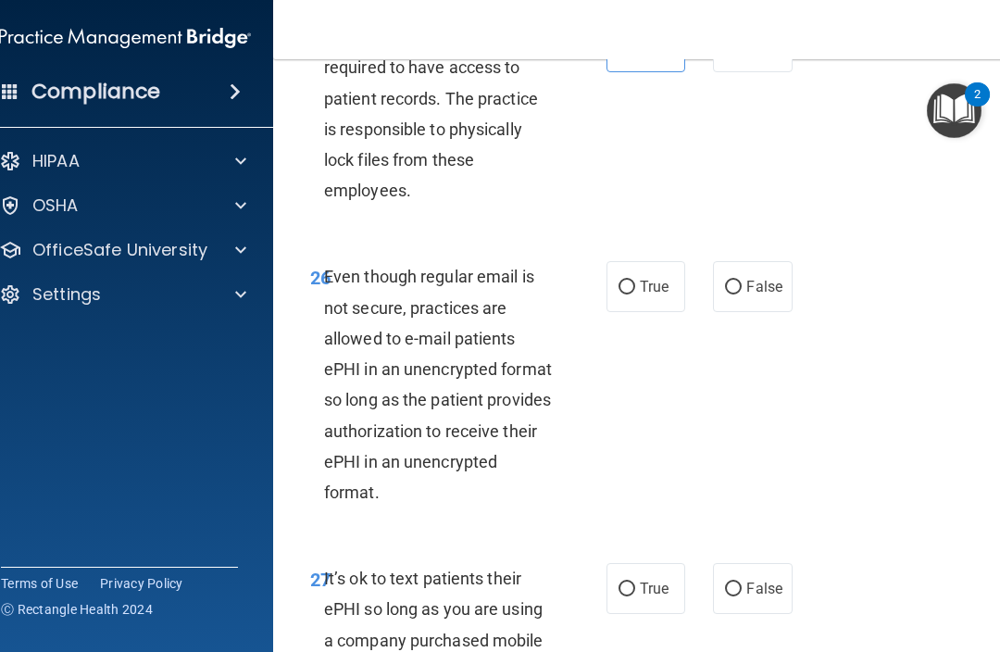
scroll to position [5922, 0]
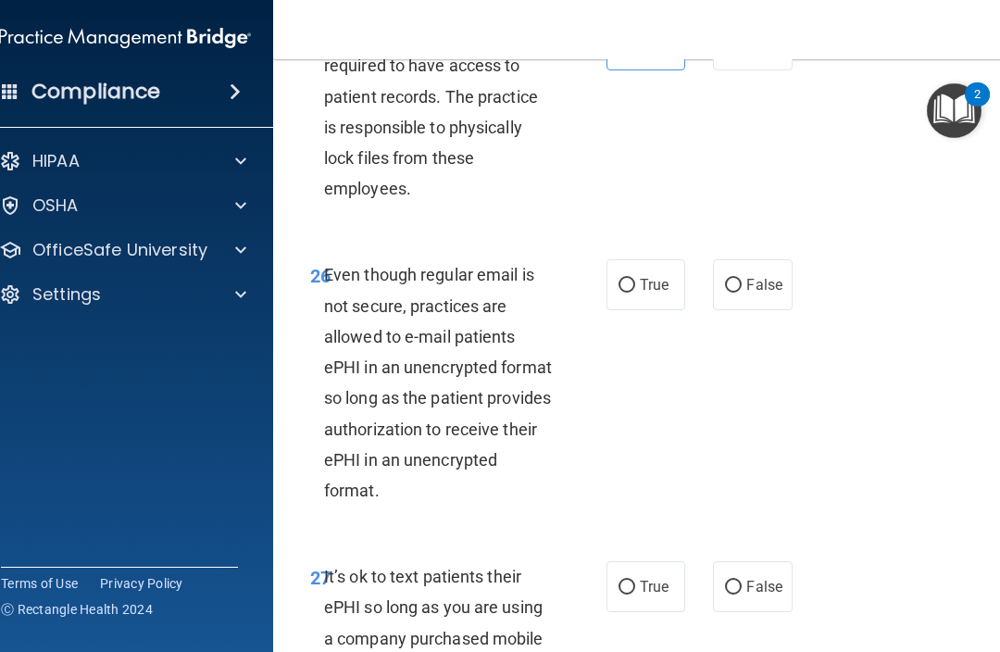
click at [650, 294] on span "True" at bounding box center [654, 285] width 29 height 18
click at [635, 293] on input "True" at bounding box center [627, 286] width 17 height 14
radio input "true"
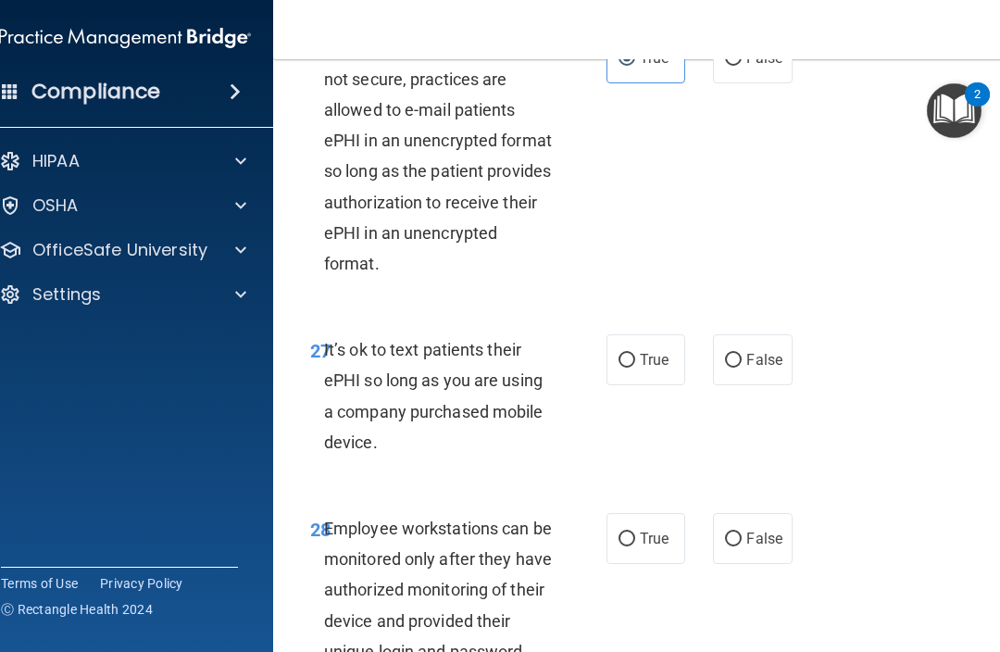
scroll to position [6150, 0]
click at [738, 367] on input "False" at bounding box center [733, 360] width 17 height 14
radio input "true"
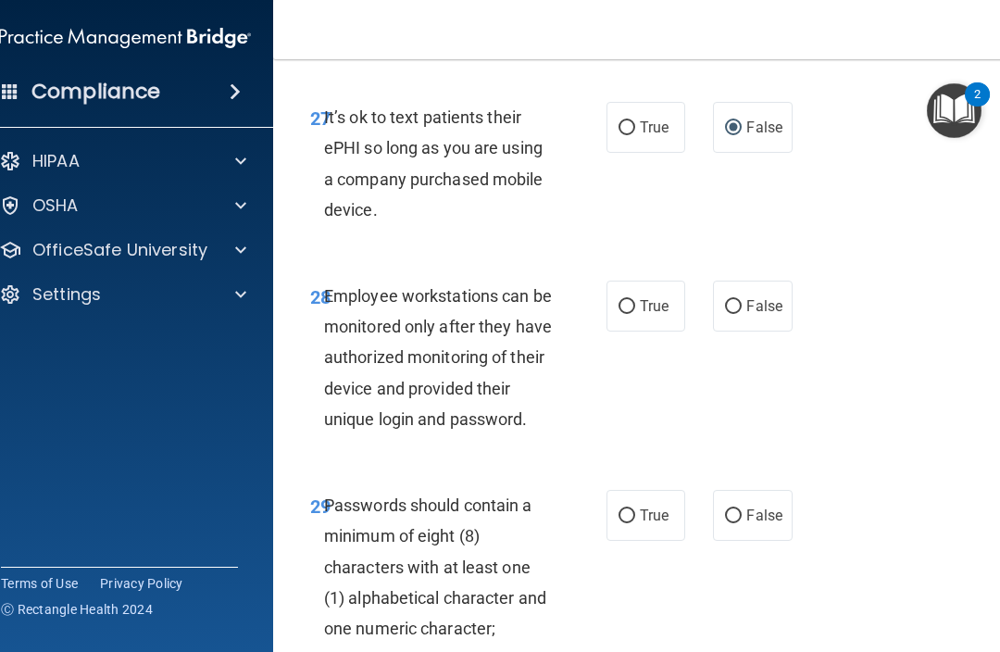
scroll to position [6384, 0]
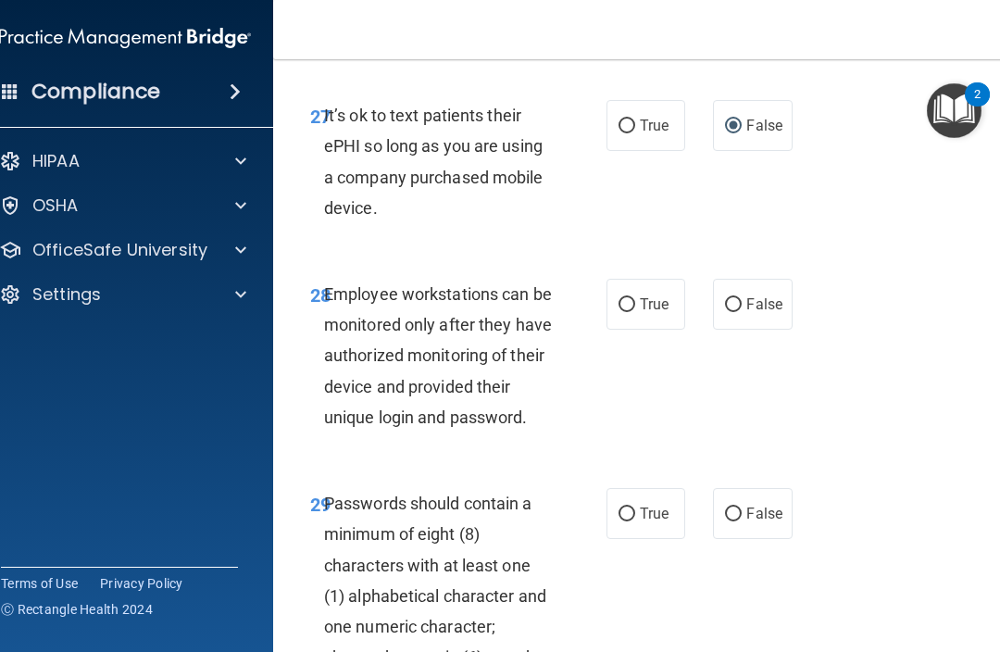
click at [759, 330] on label "False" at bounding box center [752, 304] width 79 height 51
click at [742, 312] on input "False" at bounding box center [733, 305] width 17 height 14
radio input "true"
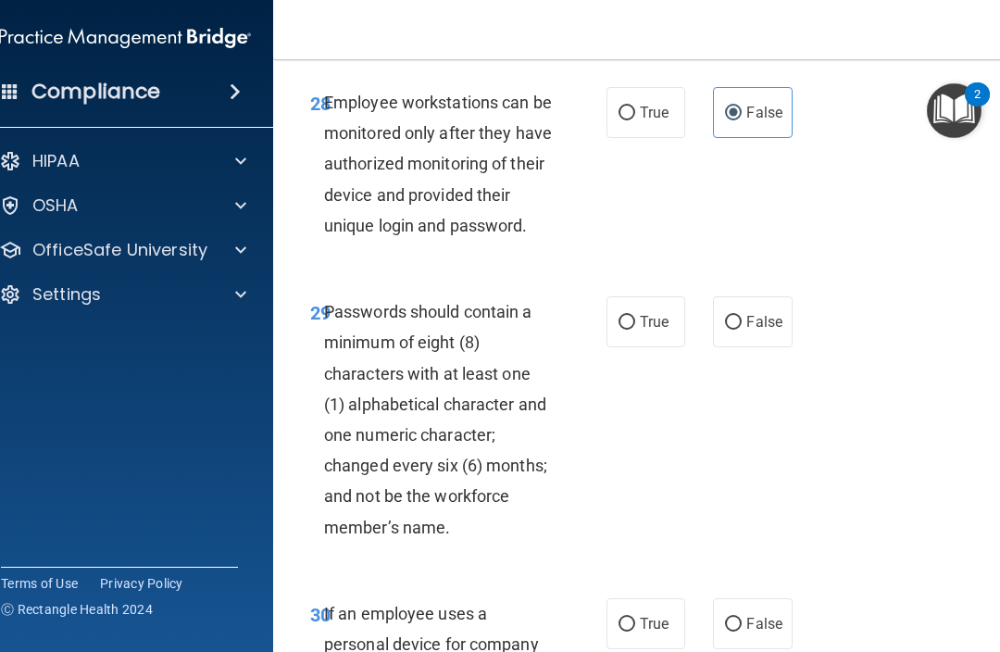
scroll to position [6576, 0]
click at [647, 330] on span "True" at bounding box center [654, 321] width 29 height 18
click at [635, 329] on input "True" at bounding box center [627, 322] width 17 height 14
radio input "true"
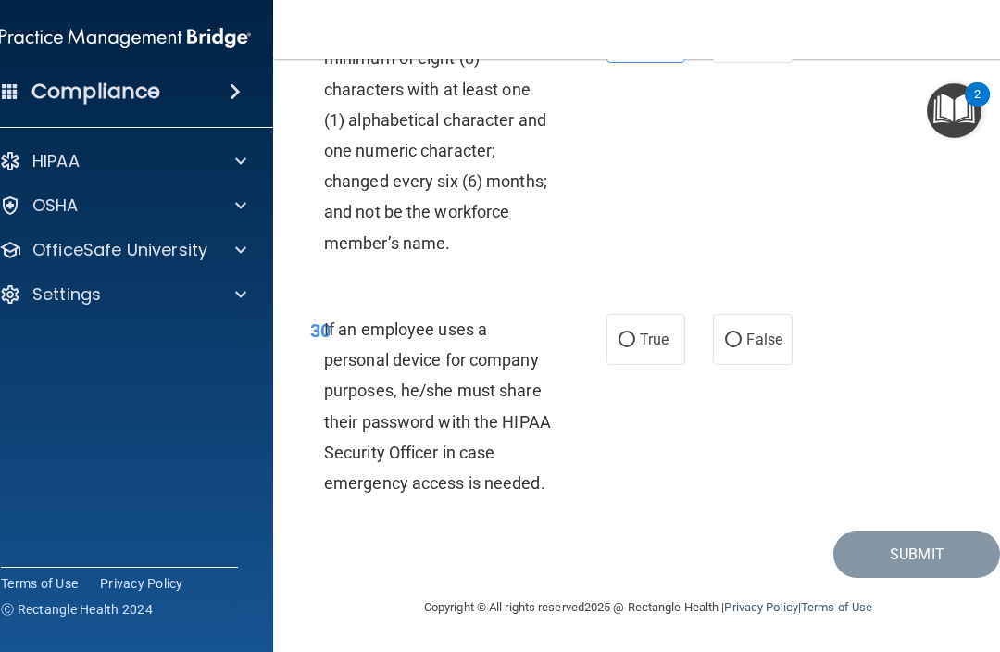
scroll to position [6883, 0]
click at [741, 337] on input "False" at bounding box center [733, 340] width 17 height 14
radio input "true"
click at [865, 553] on button "Submit" at bounding box center [917, 554] width 167 height 47
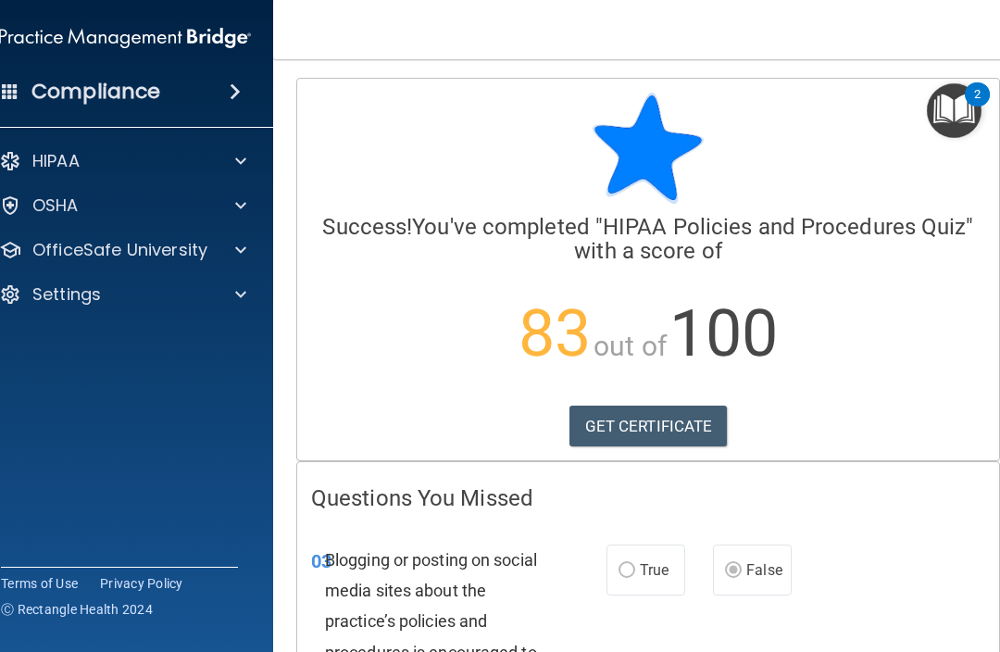
click at [647, 418] on link "GET CERTIFICATE" at bounding box center [649, 426] width 158 height 41
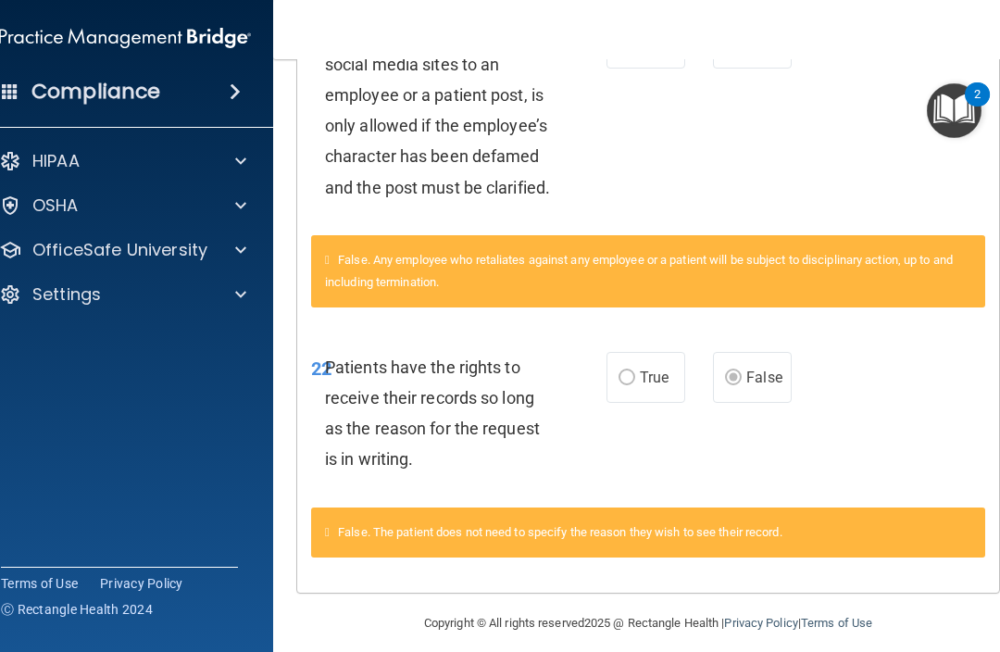
scroll to position [1741, 0]
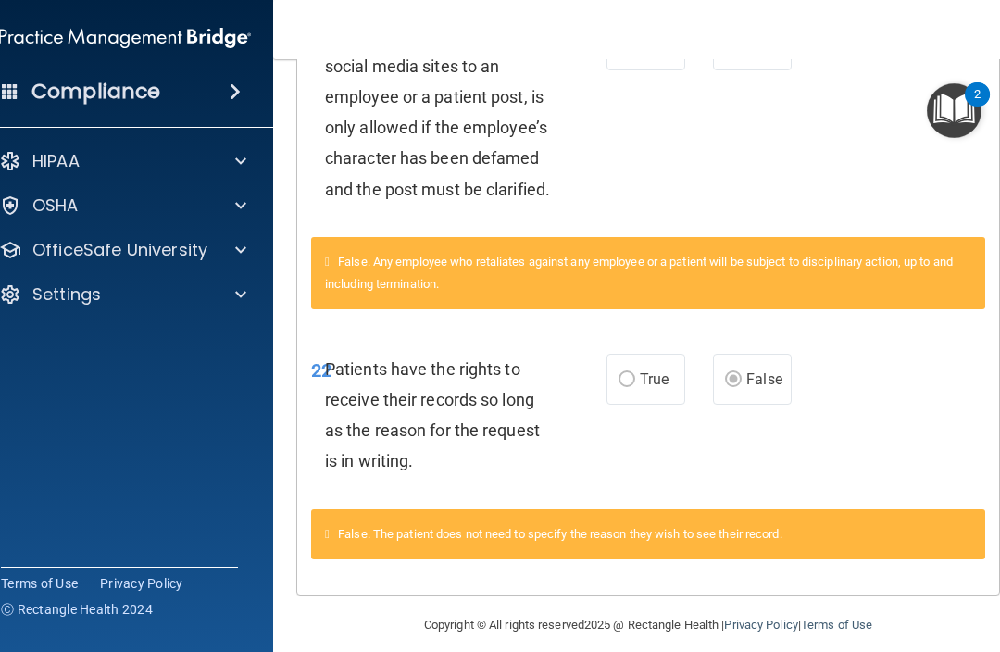
click at [131, 249] on p "OfficeSafe University" at bounding box center [119, 250] width 175 height 22
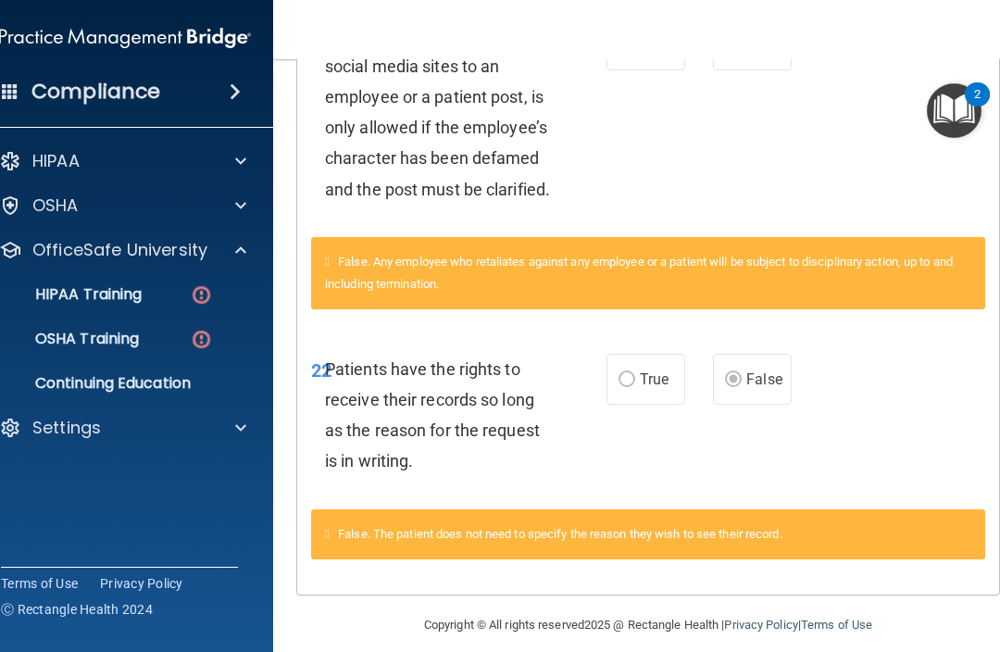
click at [122, 308] on link "HIPAA Training" at bounding box center [104, 294] width 292 height 37
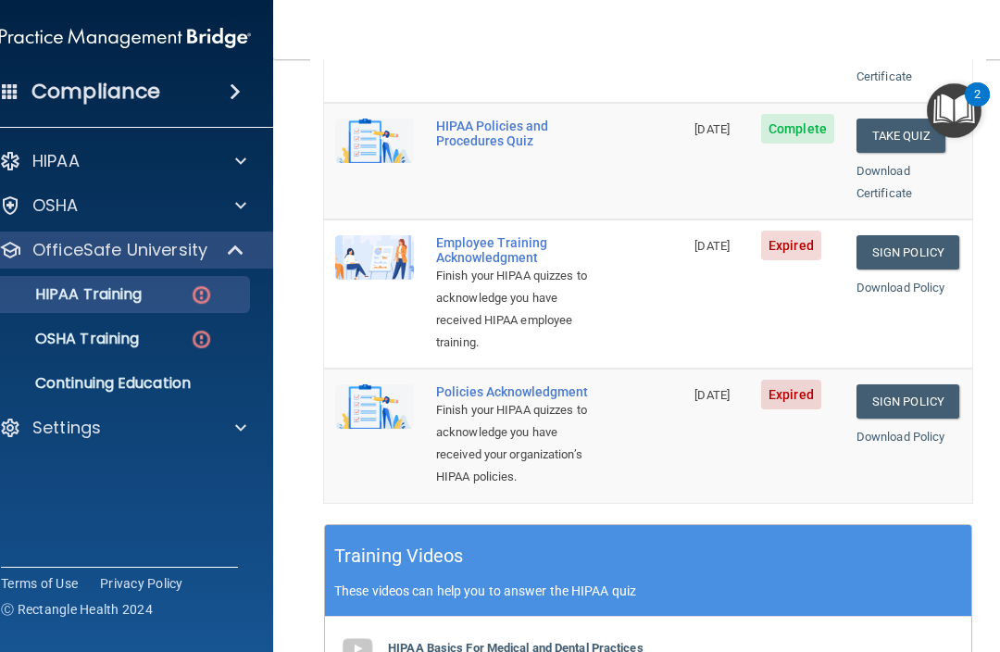
scroll to position [470, 0]
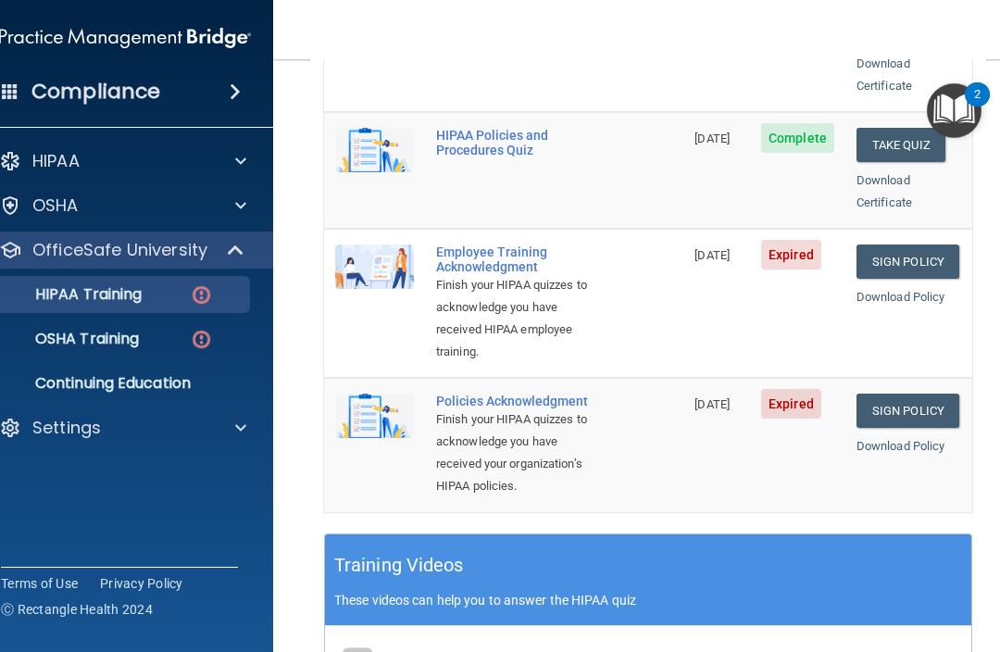
click at [910, 245] on link "Sign Policy" at bounding box center [908, 262] width 103 height 34
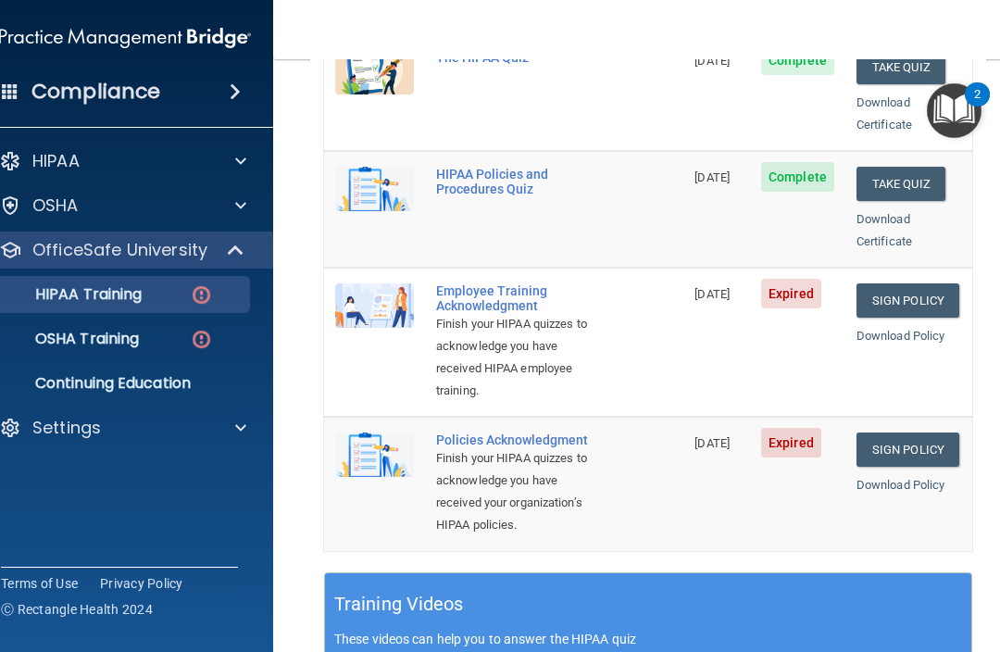
scroll to position [427, 0]
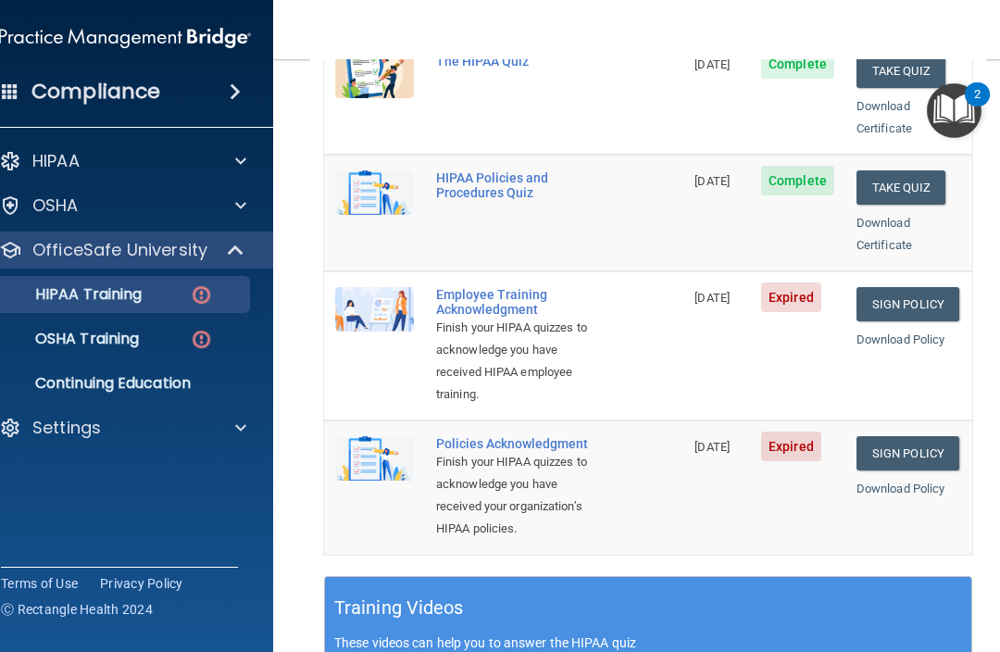
click at [119, 337] on p "OSHA Training" at bounding box center [64, 339] width 150 height 19
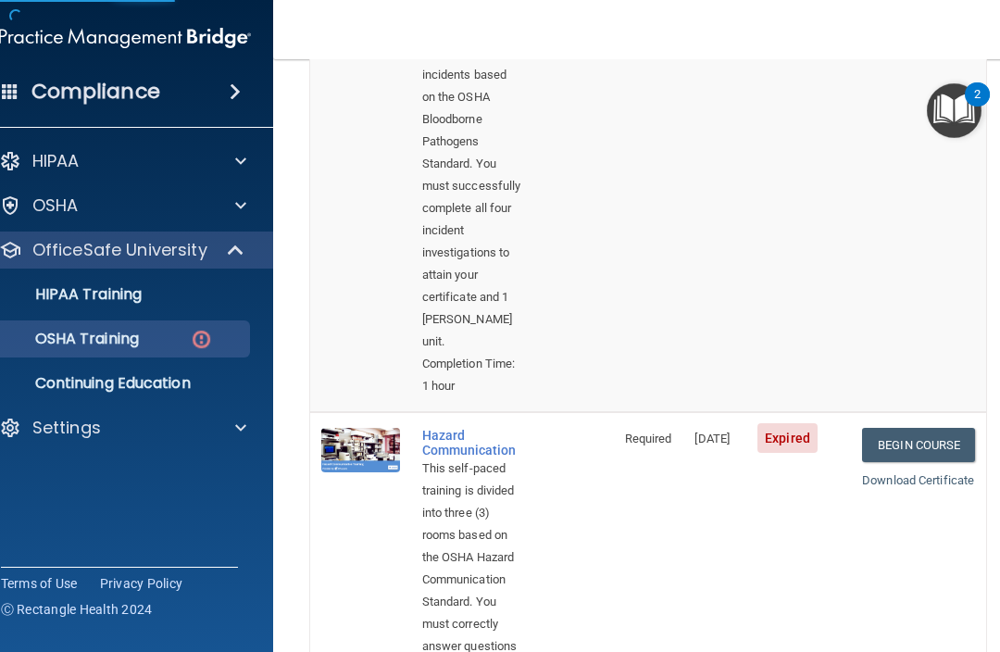
scroll to position [355, 0]
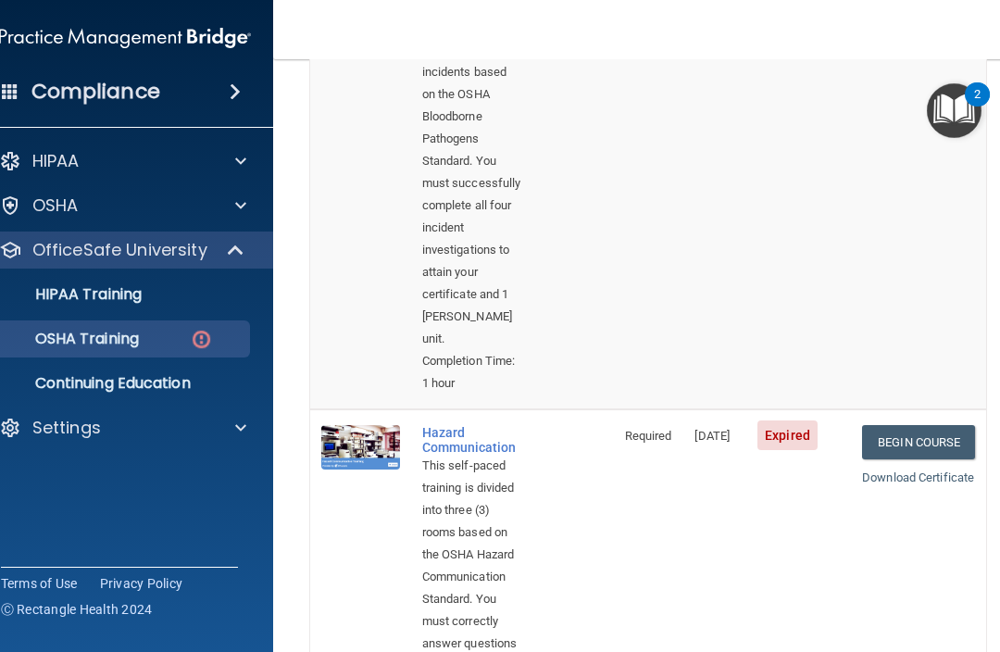
click at [111, 306] on link "HIPAA Training" at bounding box center [104, 294] width 292 height 37
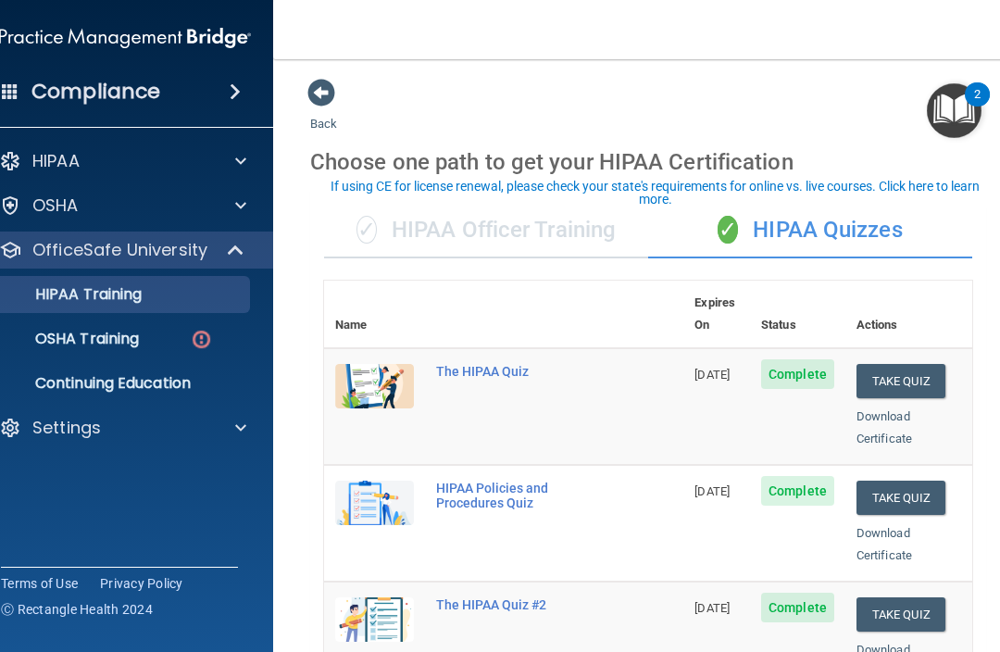
click at [124, 349] on link "OSHA Training" at bounding box center [104, 338] width 292 height 37
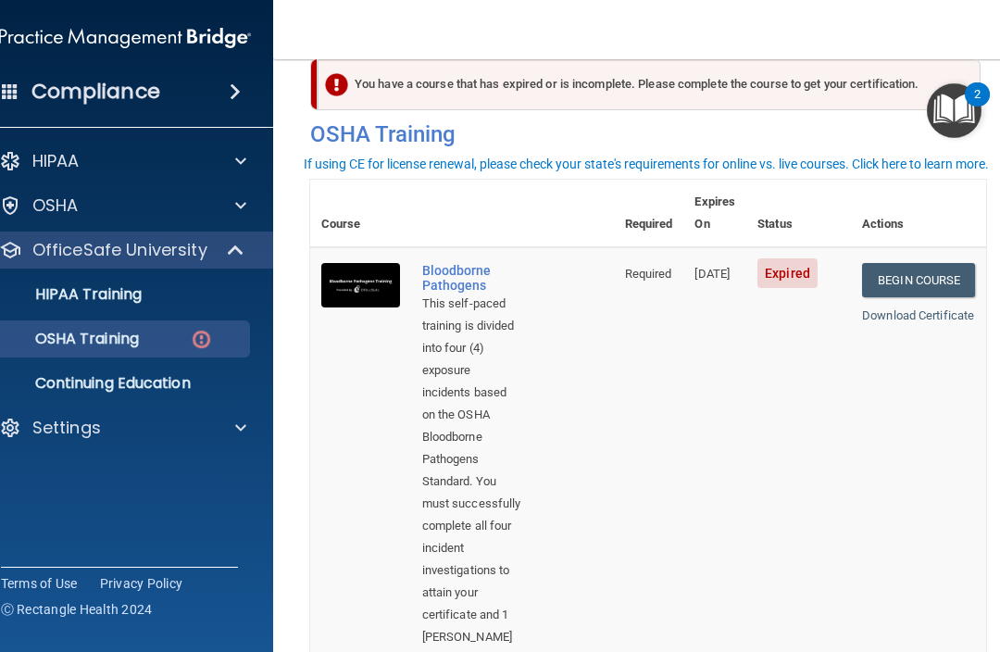
scroll to position [31, 0]
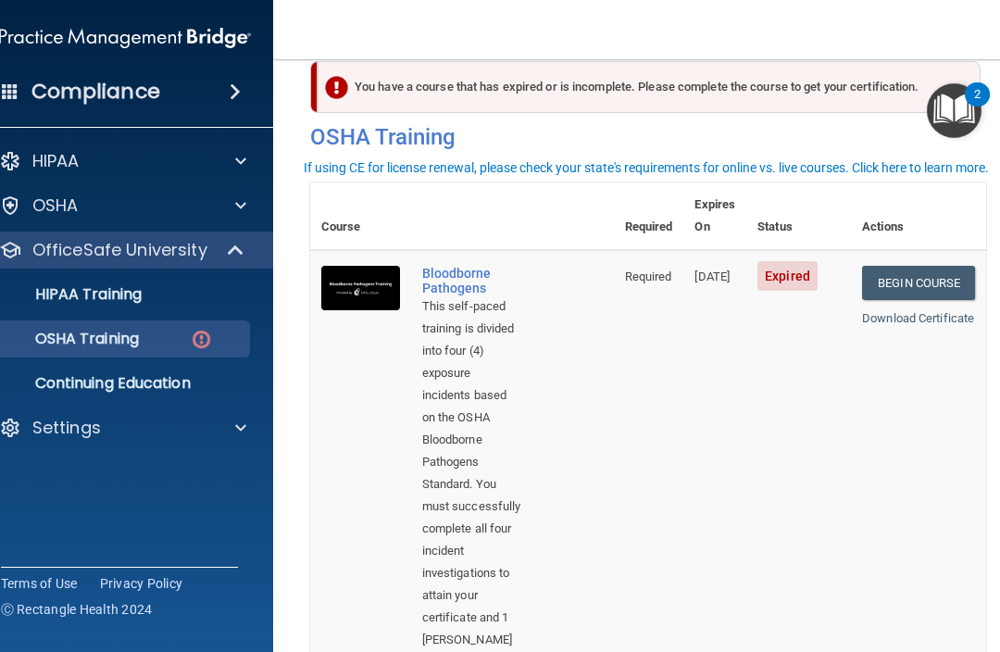
click at [931, 266] on link "Begin Course" at bounding box center [918, 283] width 113 height 34
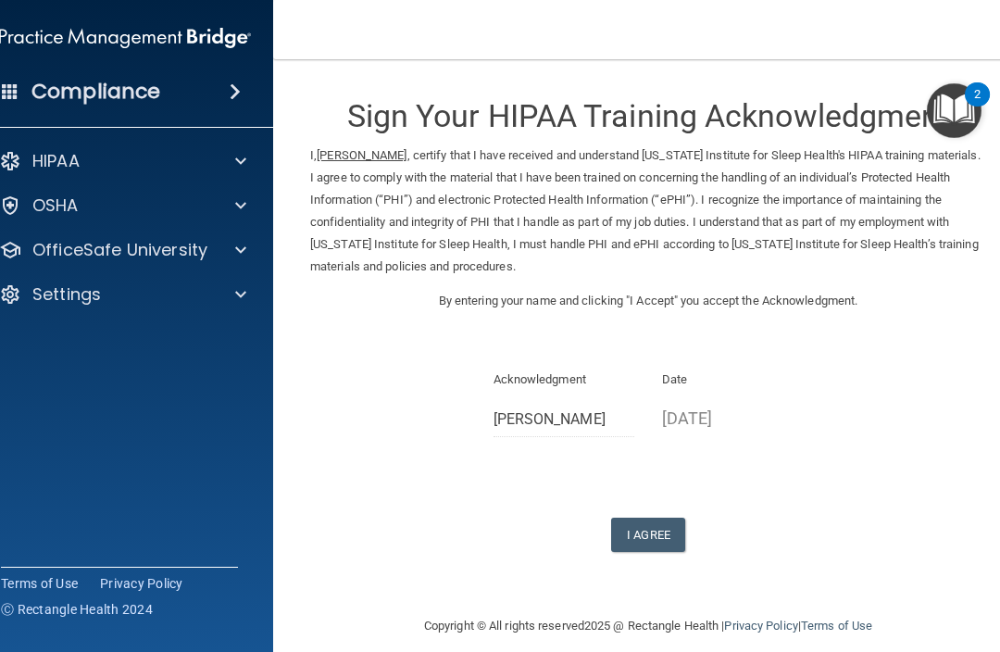
click at [652, 518] on button "I Agree" at bounding box center [648, 535] width 74 height 34
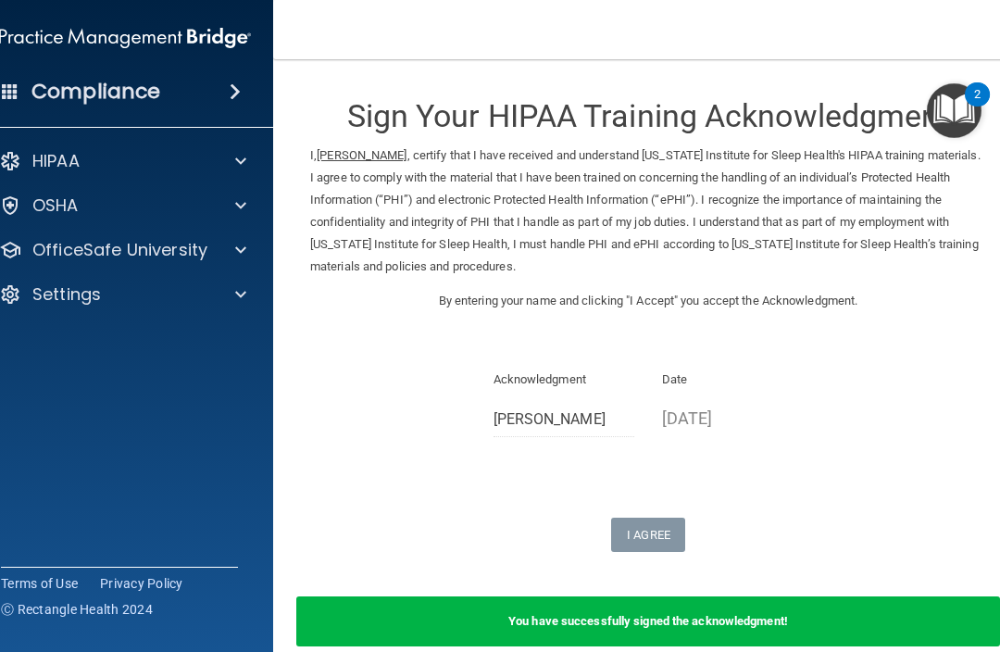
click at [129, 248] on p "OfficeSafe University" at bounding box center [119, 250] width 175 height 22
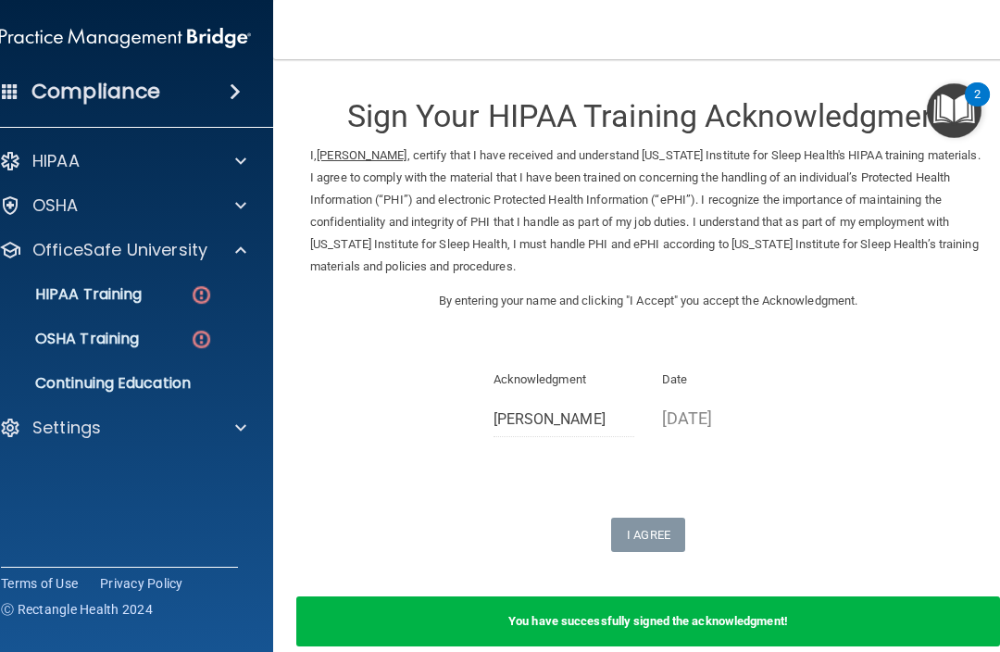
click at [132, 305] on link "HIPAA Training" at bounding box center [104, 294] width 292 height 37
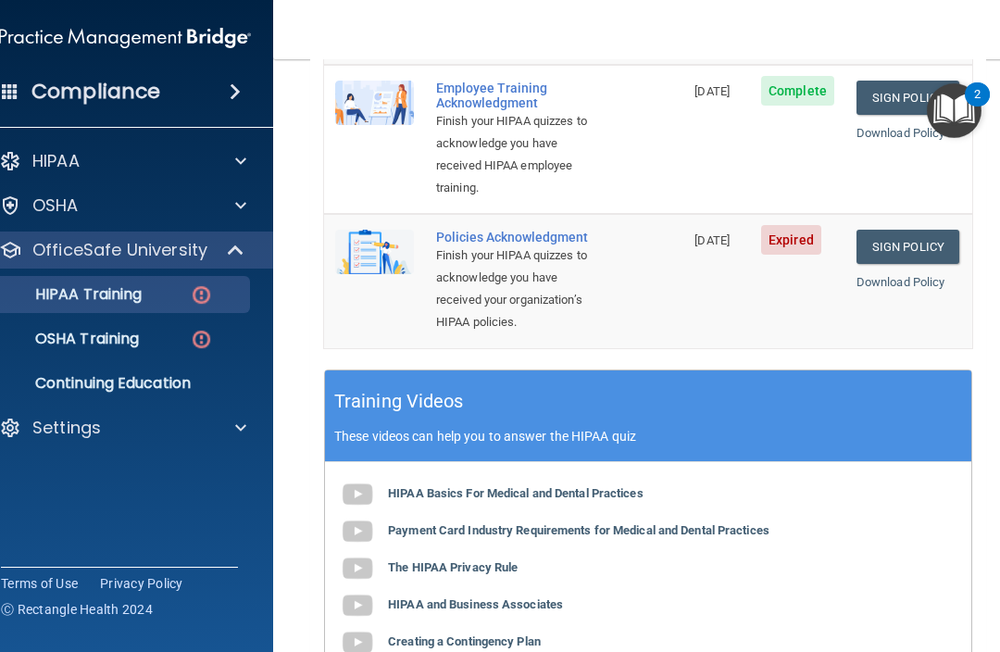
scroll to position [587, 0]
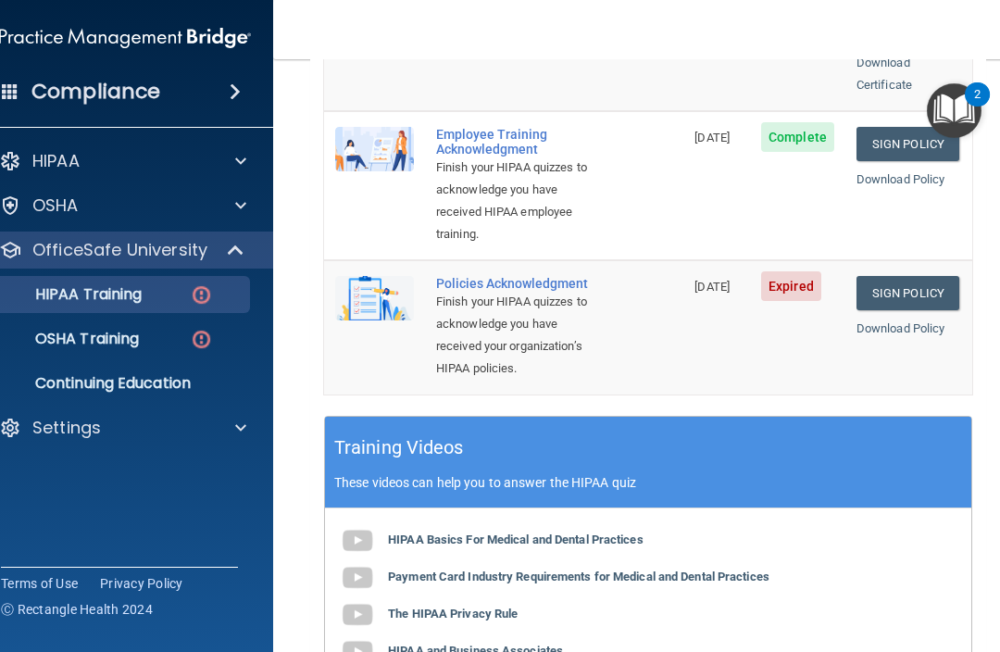
click at [791, 271] on span "Expired" at bounding box center [791, 286] width 60 height 30
click at [908, 276] on link "Sign Policy" at bounding box center [908, 293] width 103 height 34
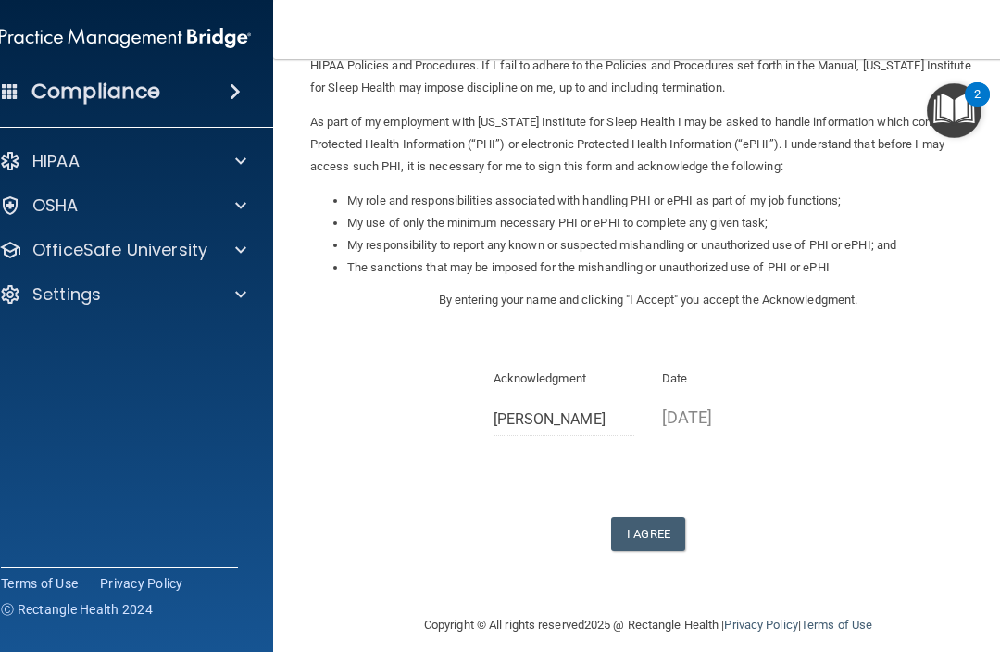
scroll to position [179, 0]
click at [645, 520] on button "I Agree" at bounding box center [648, 534] width 74 height 34
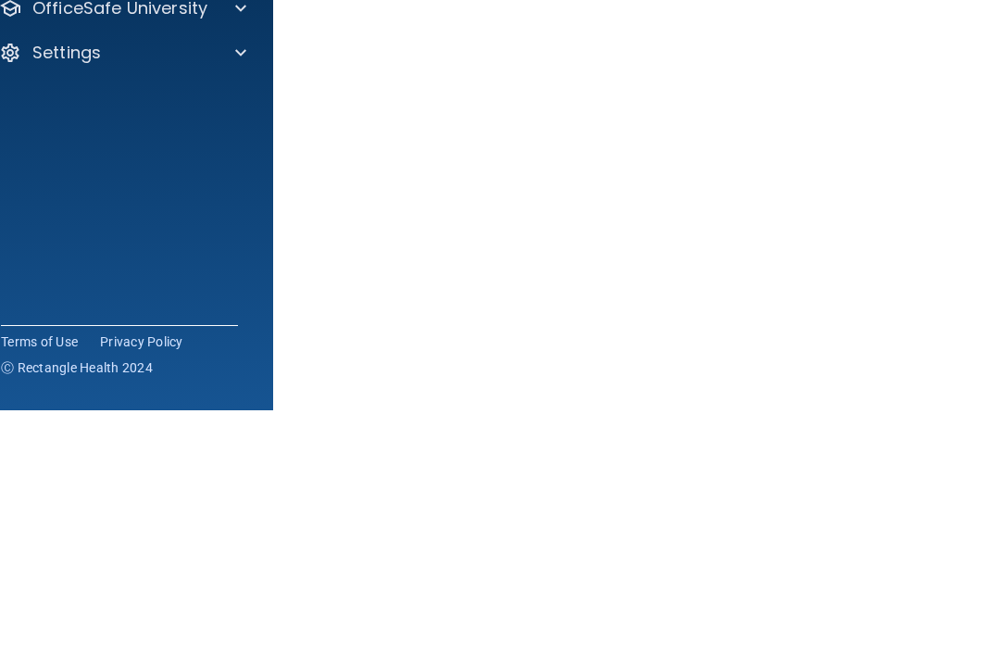
scroll to position [34, 0]
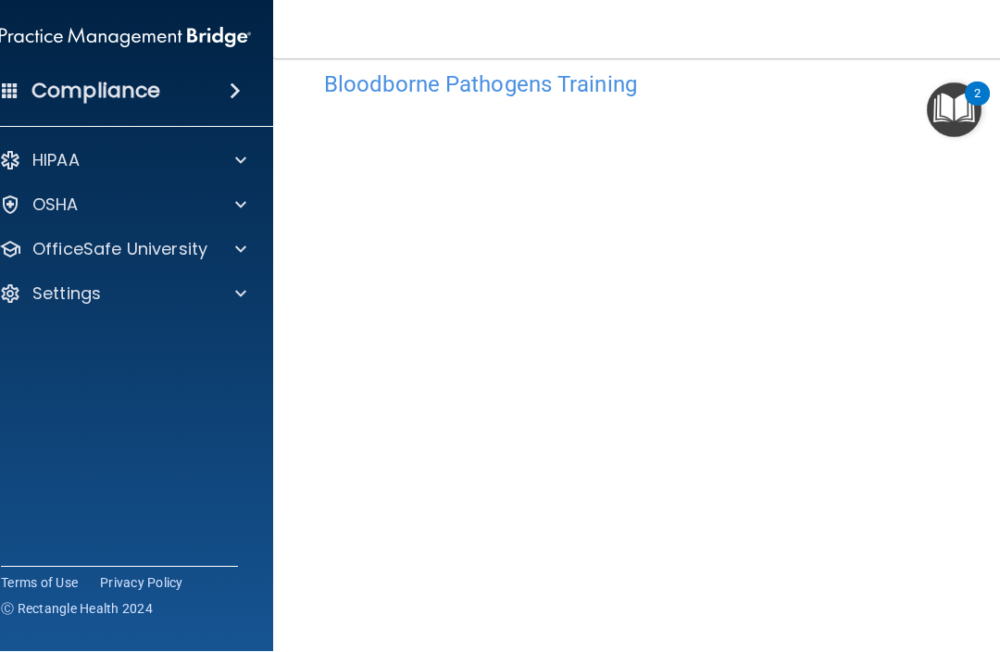
click at [223, 258] on div at bounding box center [238, 250] width 46 height 22
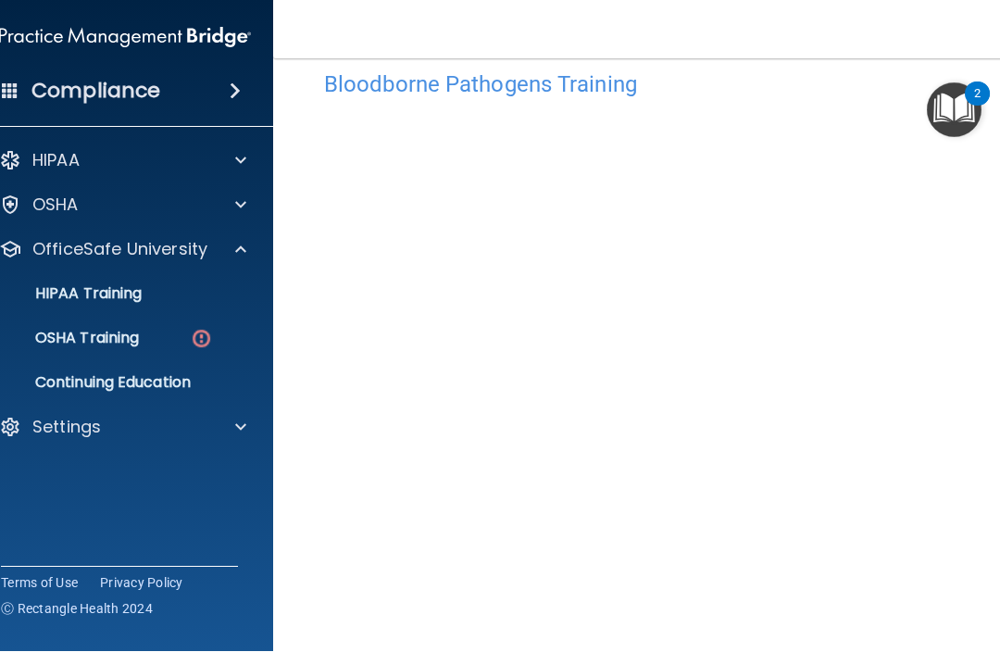
click at [205, 341] on img at bounding box center [201, 339] width 23 height 23
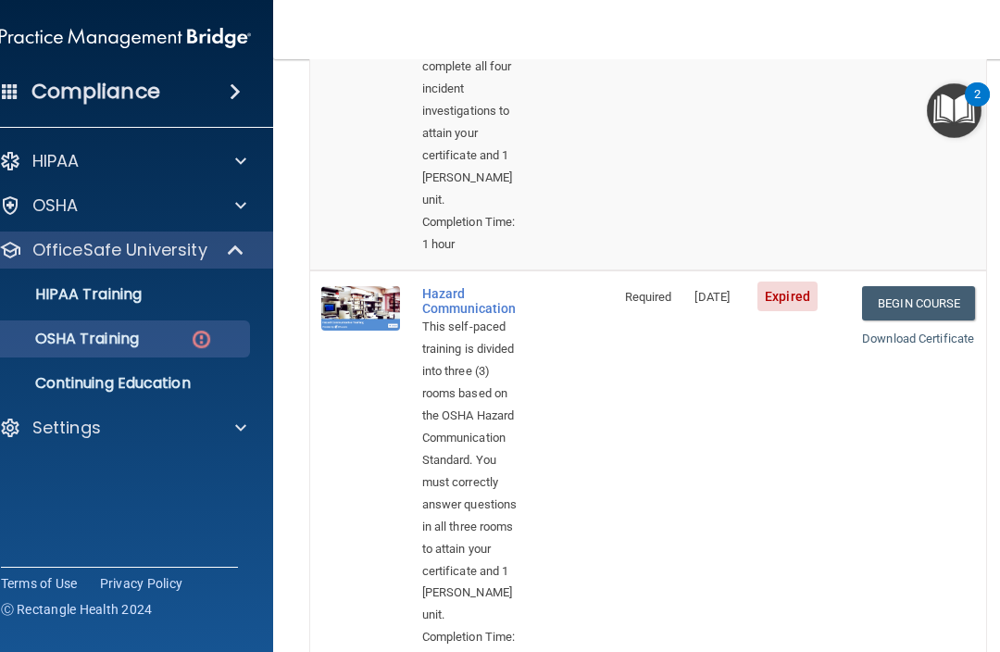
scroll to position [495, 0]
click at [935, 285] on link "Begin Course" at bounding box center [918, 302] width 113 height 34
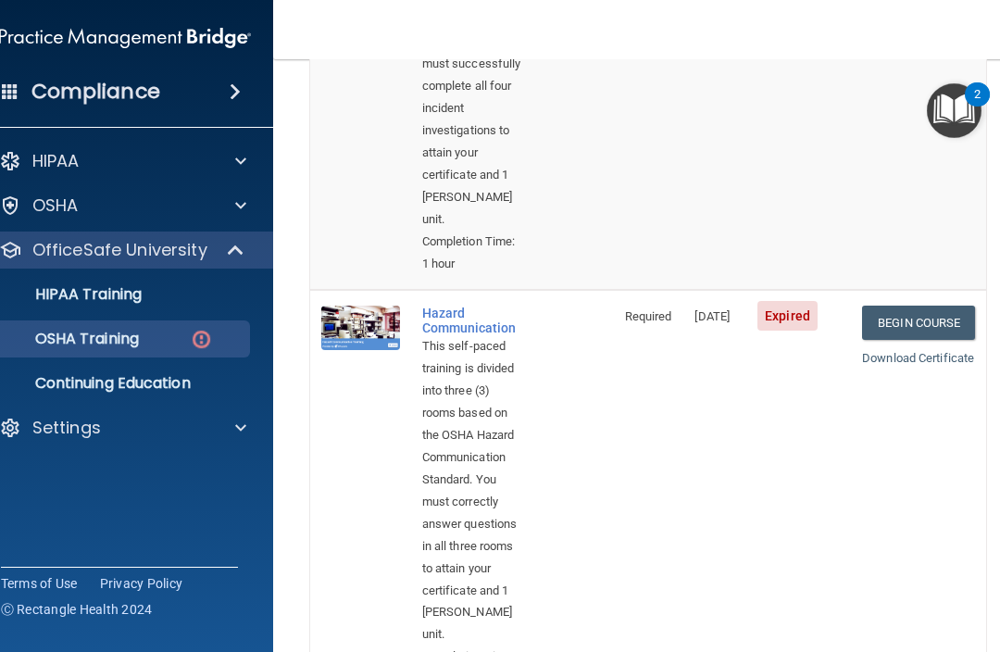
scroll to position [473, 0]
click at [199, 293] on div "HIPAA Training" at bounding box center [115, 294] width 253 height 19
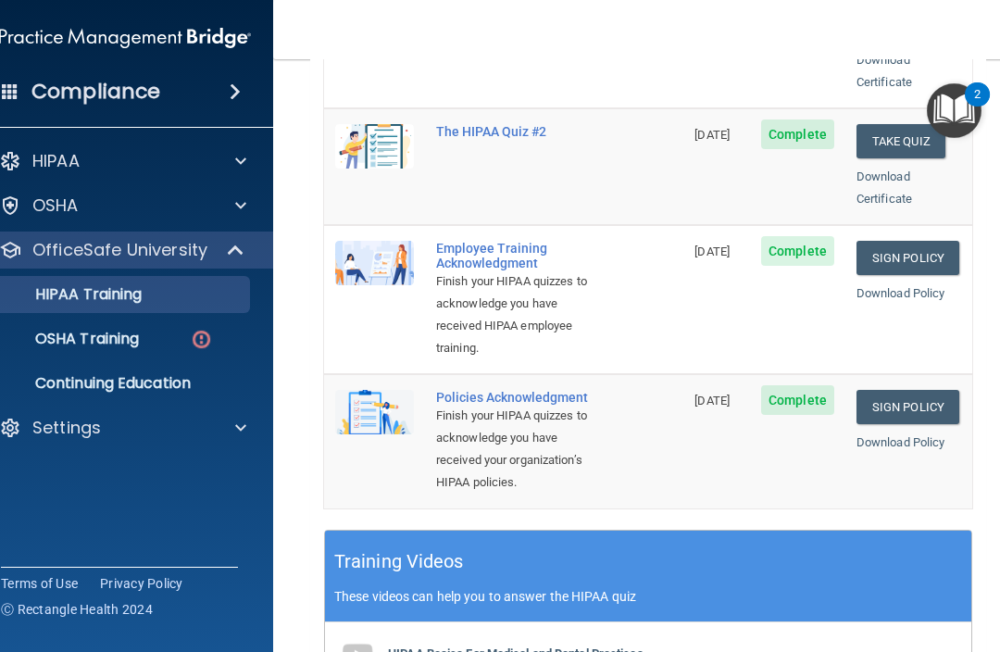
click at [183, 344] on div "OSHA Training" at bounding box center [115, 339] width 253 height 19
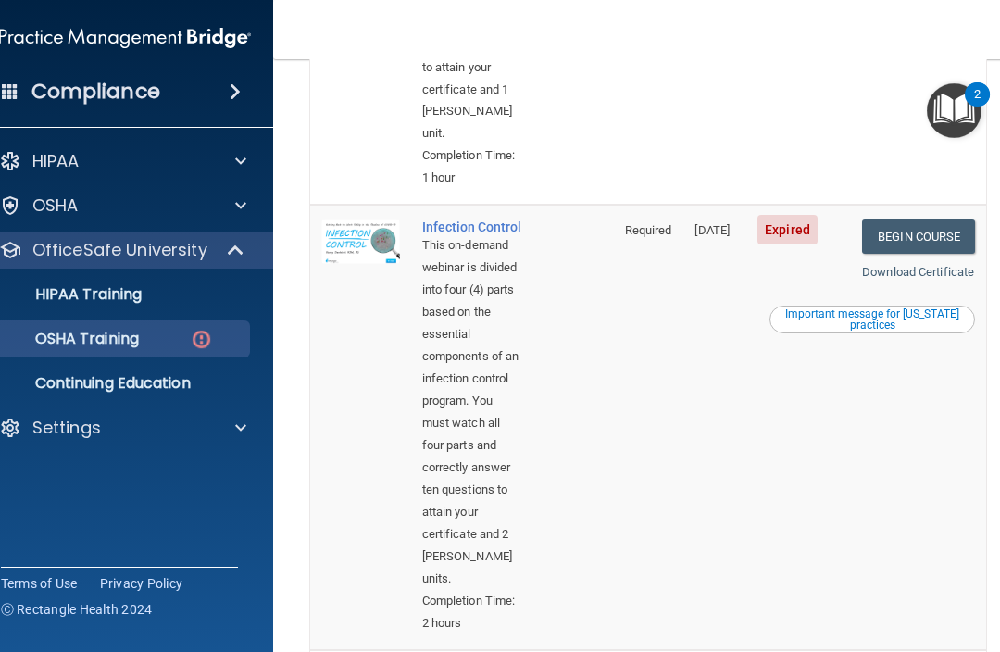
scroll to position [973, 0]
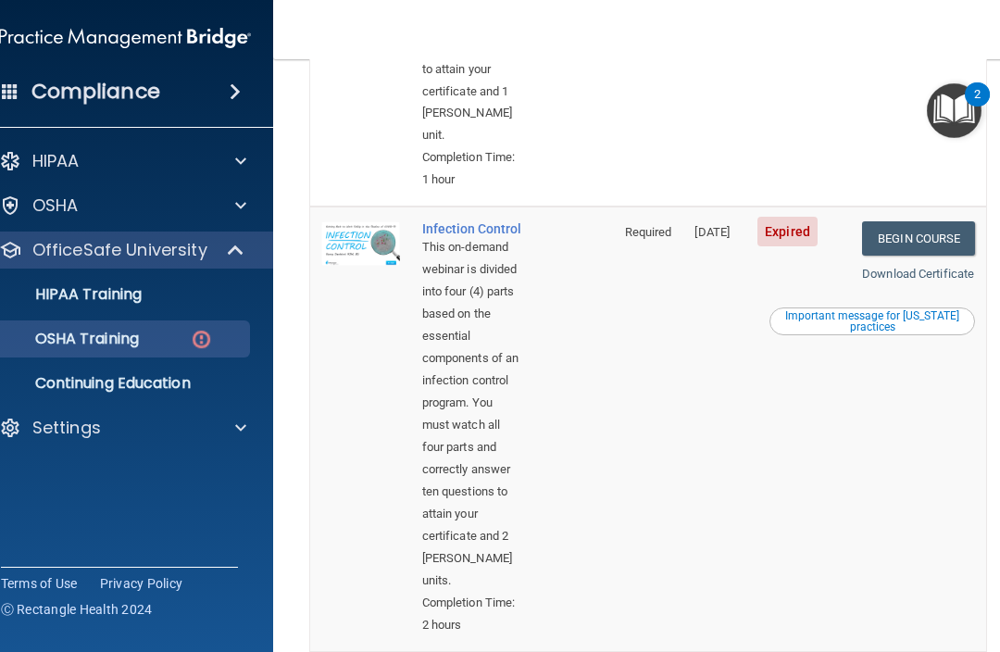
click at [795, 217] on span "Expired" at bounding box center [788, 232] width 60 height 30
click at [927, 223] on link "Begin Course" at bounding box center [918, 238] width 113 height 34
click at [169, 342] on div "OSHA Training" at bounding box center [115, 339] width 253 height 19
click at [191, 288] on div "HIPAA Training" at bounding box center [115, 294] width 253 height 19
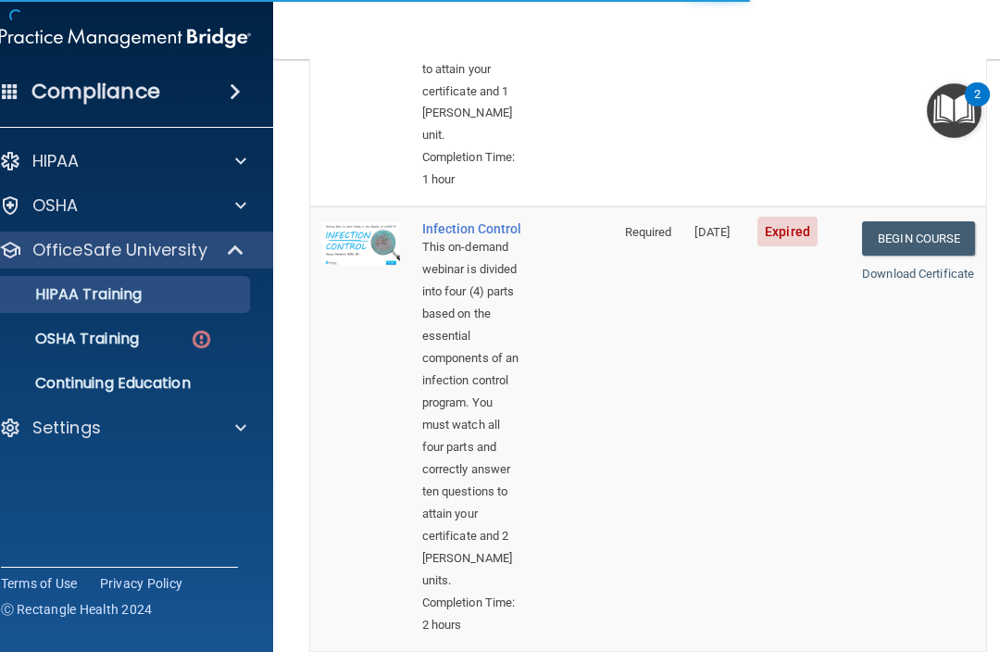
scroll to position [923, 0]
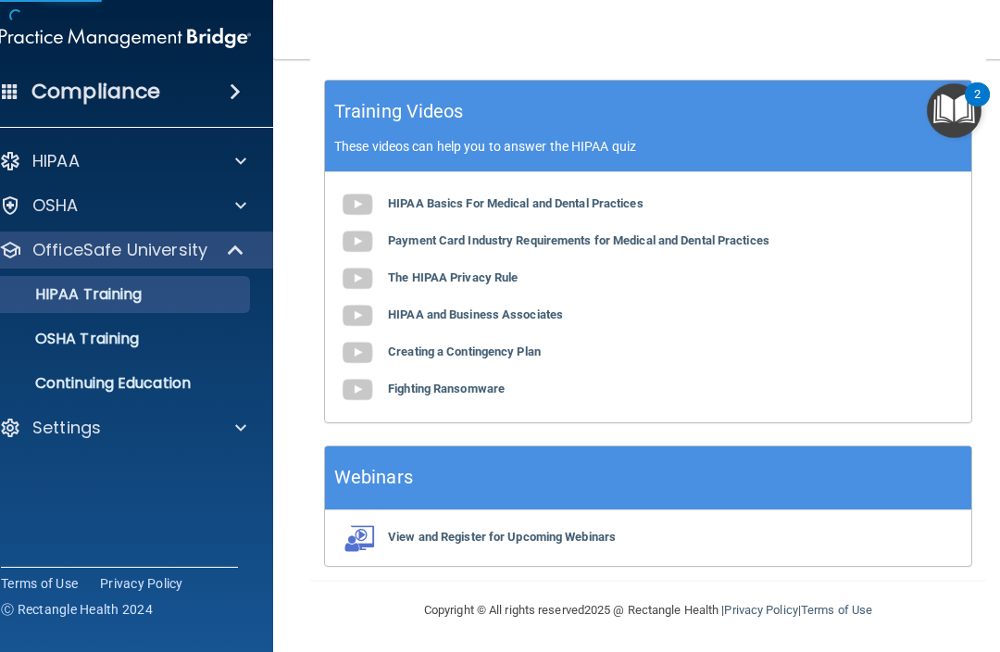
click at [198, 345] on div "OSHA Training" at bounding box center [115, 339] width 253 height 19
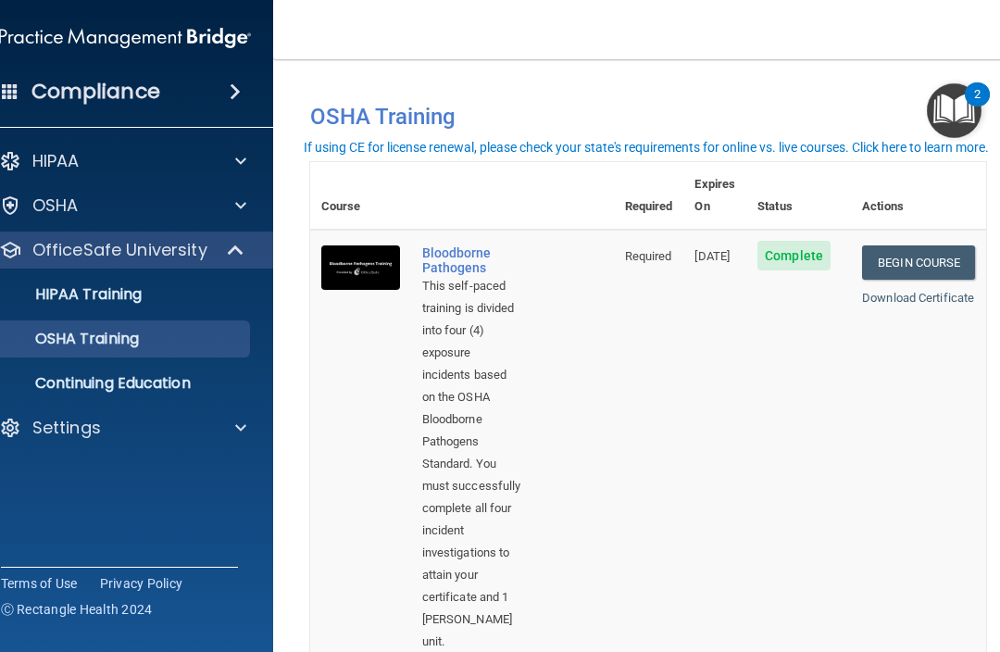
click at [184, 381] on p "Continuing Education" at bounding box center [115, 383] width 253 height 19
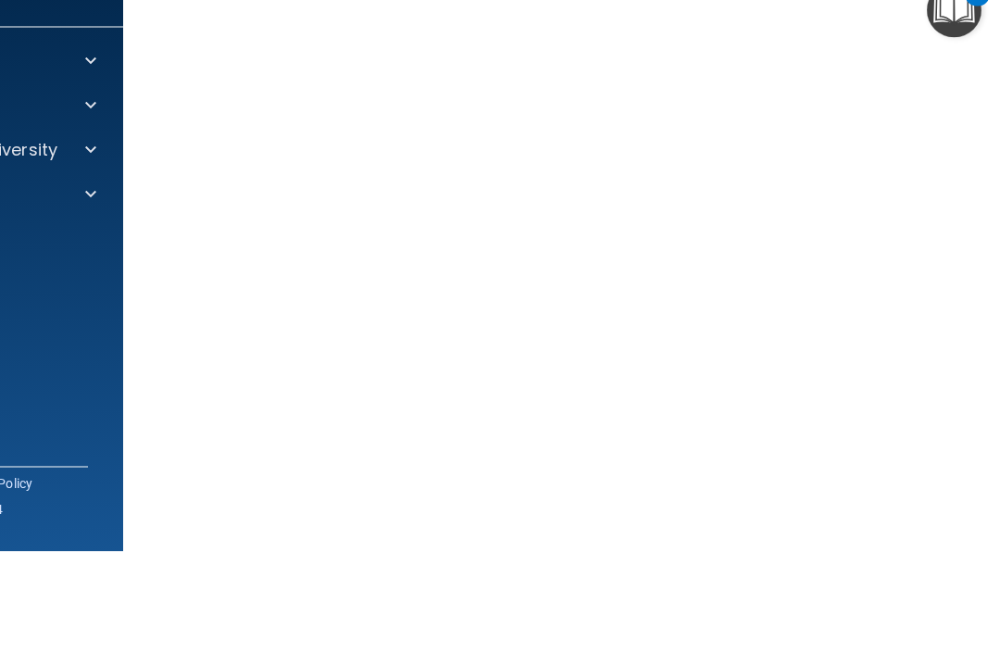
scroll to position [0, 171]
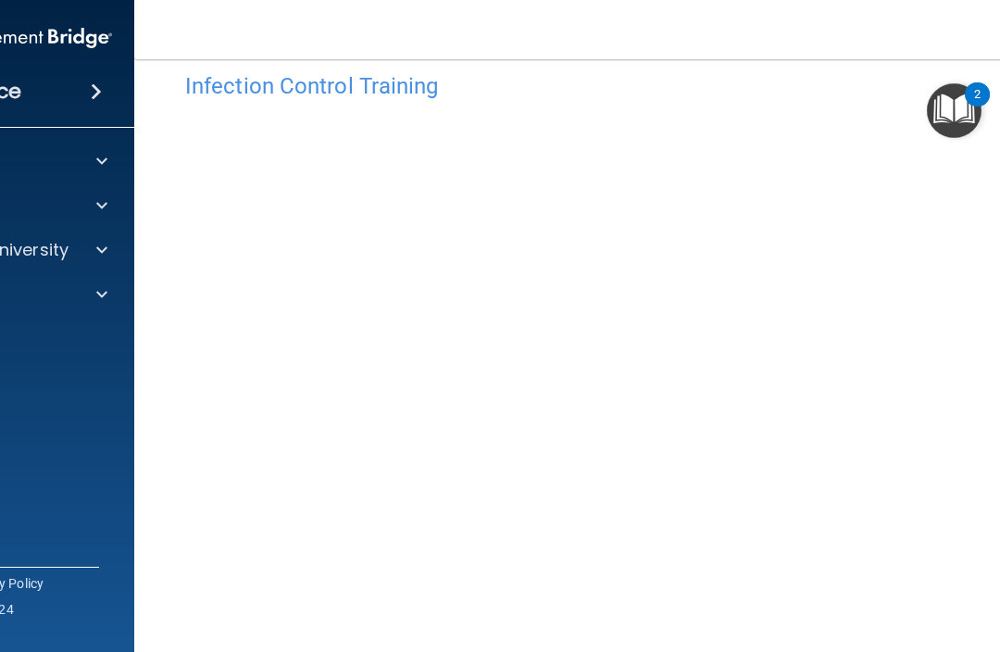
scroll to position [89, 0]
